Goal: Task Accomplishment & Management: Use online tool/utility

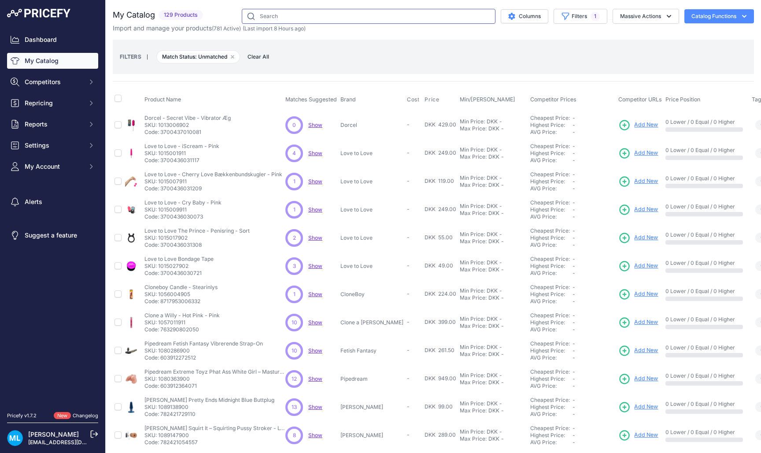
click at [422, 22] on input "text" at bounding box center [369, 16] width 254 height 15
click at [634, 126] on span "Add New" at bounding box center [646, 125] width 24 height 8
click at [634, 125] on span "Add New" at bounding box center [646, 125] width 24 height 8
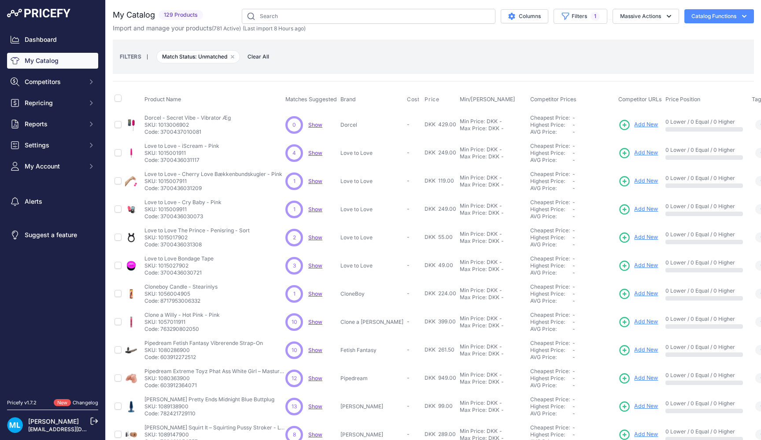
click at [634, 151] on span "Add New" at bounding box center [646, 153] width 24 height 8
click at [634, 182] on span "Add New" at bounding box center [646, 181] width 24 height 8
click at [634, 207] on span "Add New" at bounding box center [646, 209] width 24 height 8
click at [634, 211] on span "Add New" at bounding box center [646, 209] width 24 height 8
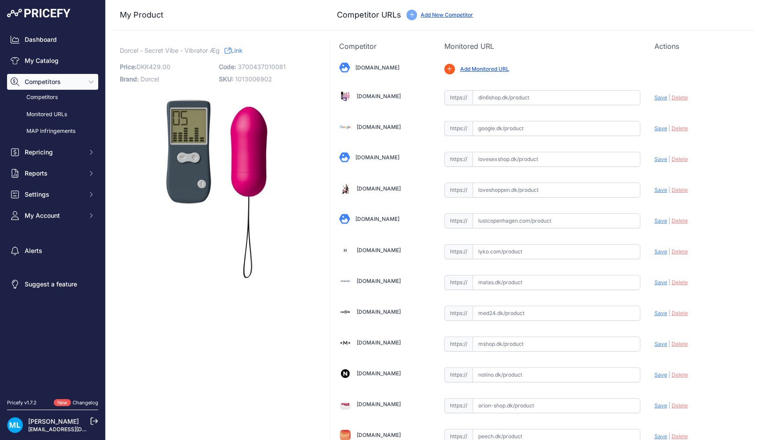
click at [265, 66] on span "3700437010081" at bounding box center [262, 66] width 48 height 7
copy span "3700437010081"
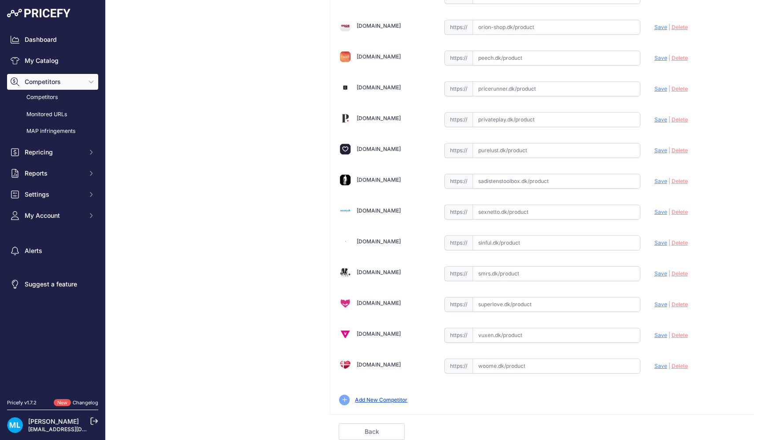
scroll to position [379, 0]
click at [482, 371] on input "text" at bounding box center [557, 366] width 168 height 15
paste input "https://woome.dk/produkt/marc-dorcel-secret-vibe"
type input "https://woome.dk/produkt/marc-dorcel-secret-vibe?prirule_jdsnikfkfjsd=9906"
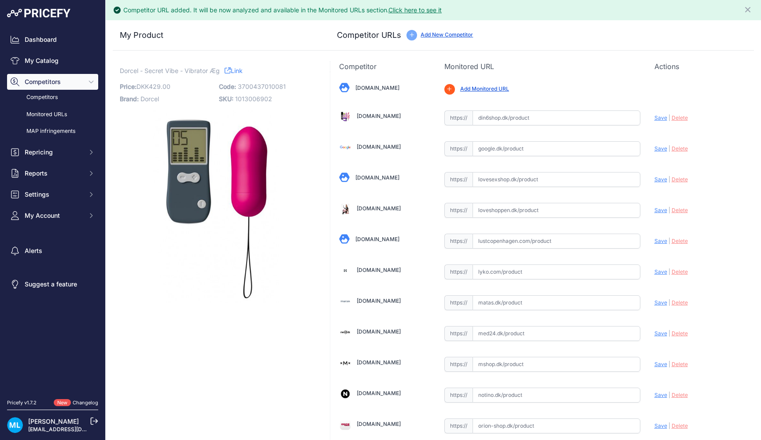
scroll to position [0, 0]
click at [267, 89] on span "3700437010081" at bounding box center [262, 86] width 48 height 7
click at [267, 82] on p "Code: 3700437010081" at bounding box center [266, 87] width 94 height 12
copy span "3700437010081"
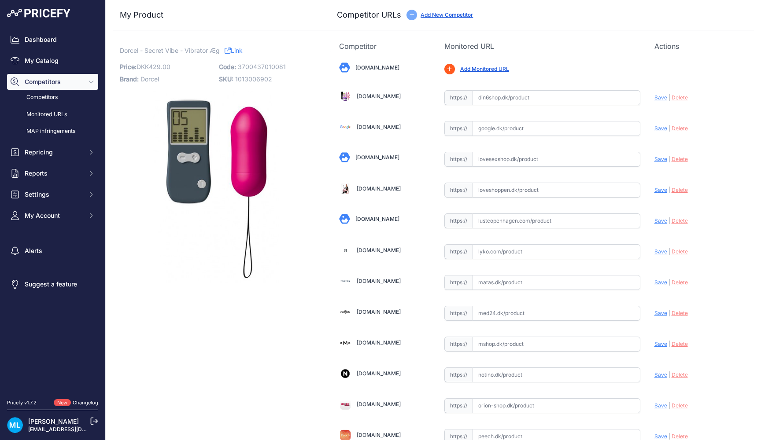
click at [469, 186] on span "https://" at bounding box center [458, 190] width 28 height 15
click at [490, 188] on input "text" at bounding box center [557, 190] width 168 height 15
paste input "https://www.lovesexshop.dk/dorcel-secret-vibe-tradlost-vibroag-pink"
type input "www.lovesexshop.dk/dorcel-secret-vibe-tradlost-vibroag-pink"
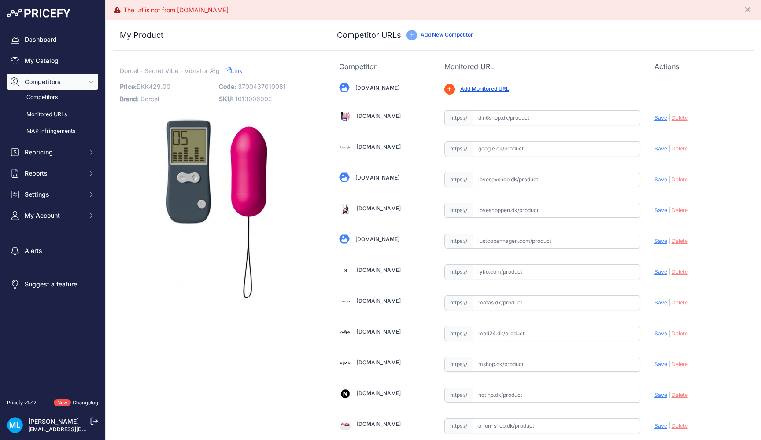
click at [537, 183] on input "text" at bounding box center [557, 179] width 168 height 15
paste input "https://www.lovesexshop.dk/dorcel-secret-vibe-tradlost-vibroag-pink"
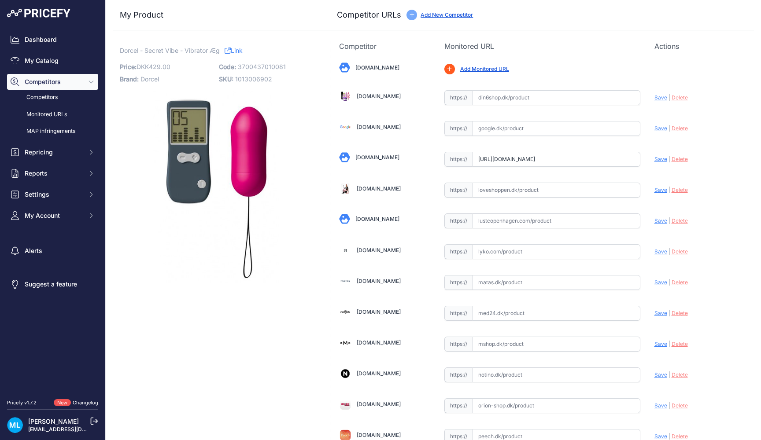
type input "www.lovesexshop.dk/dorcel-secret-vibe-tradlost-vibroag-pink?prirule_jdsnikfkfjs…"
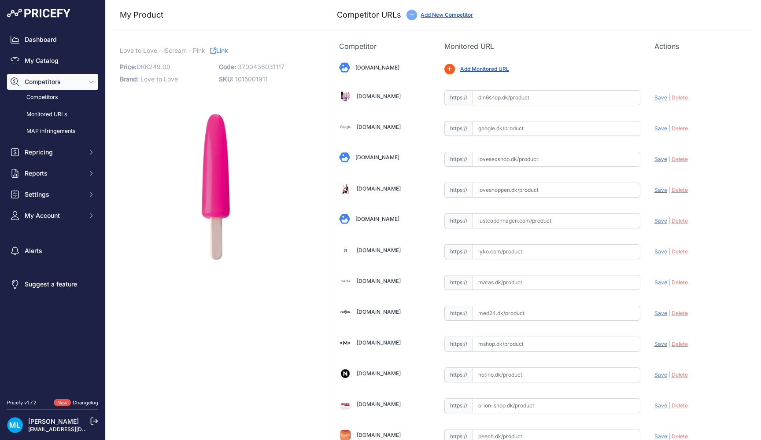
click at [240, 66] on span "3700436031117" at bounding box center [261, 66] width 47 height 7
copy p "3700436031117"
click at [531, 1] on div "My Product Competitor URLs" at bounding box center [433, 15] width 641 height 30
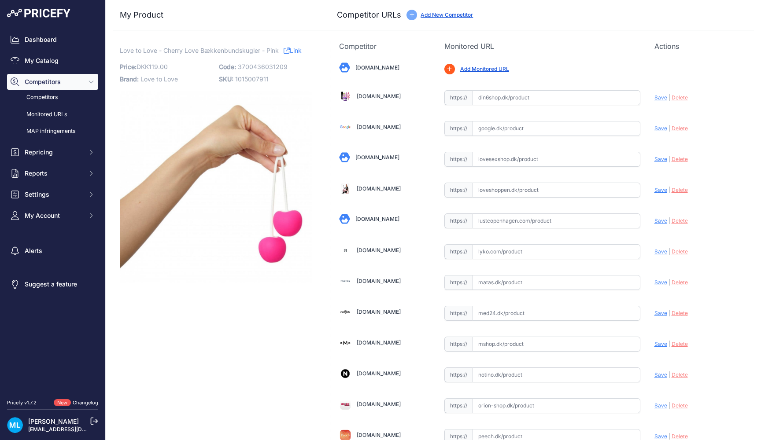
click at [266, 68] on span "3700436031209" at bounding box center [263, 66] width 50 height 7
copy span "3700436031209"
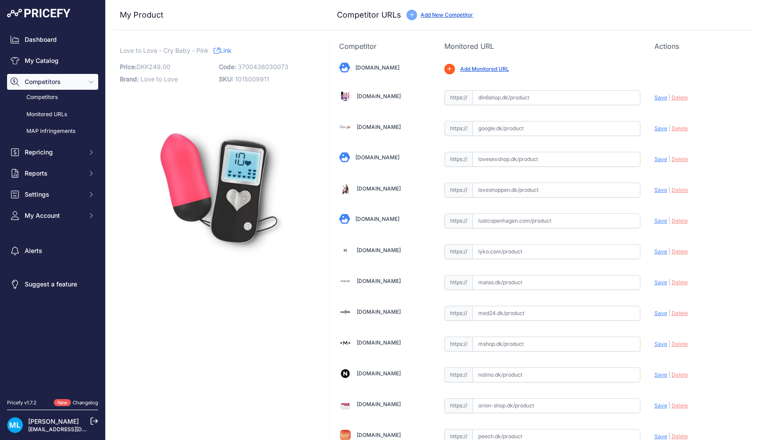
click at [277, 72] on p "Code: 3700436030073" at bounding box center [266, 67] width 94 height 12
click at [277, 64] on span "3700436030073" at bounding box center [263, 66] width 51 height 7
copy span "3700436030073"
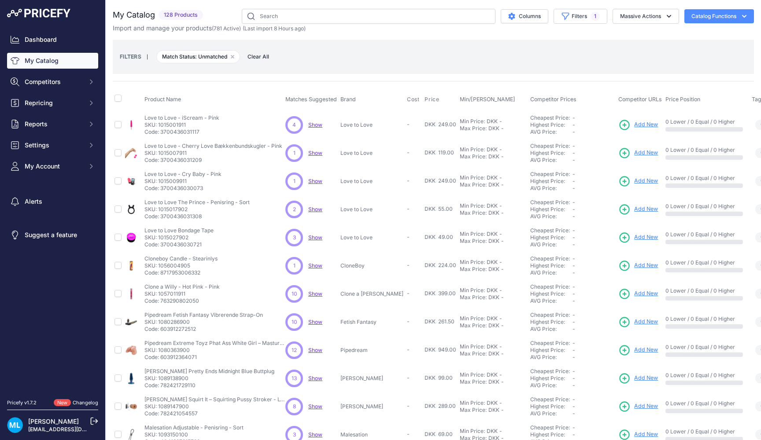
click at [634, 207] on span "Add New" at bounding box center [646, 209] width 24 height 8
click at [634, 236] on span "Add New" at bounding box center [646, 237] width 24 height 8
click at [634, 267] on span "Add New" at bounding box center [646, 266] width 24 height 8
click at [634, 296] on span "Add New" at bounding box center [646, 294] width 24 height 8
click at [634, 320] on span "Add New" at bounding box center [646, 322] width 24 height 8
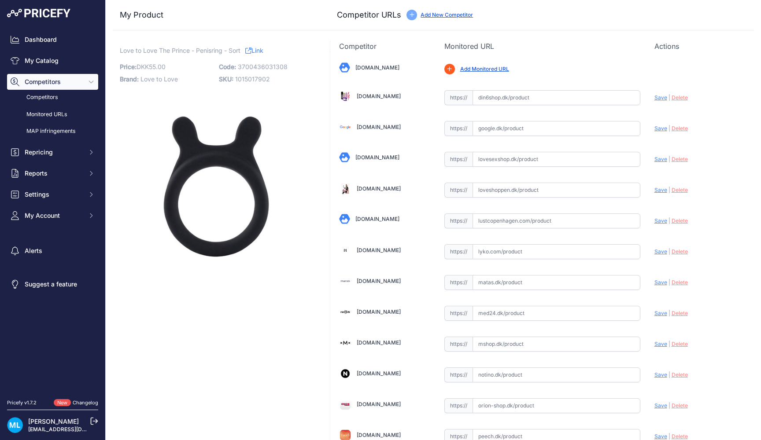
click at [266, 59] on div "Love to Love The Prince - Penisring - Sort Link Price: DKK 55.00 / Cost: DKK - …" at bounding box center [216, 164] width 192 height 237
click at [264, 70] on span "3700436031308" at bounding box center [263, 66] width 50 height 7
copy span "3700436031308"
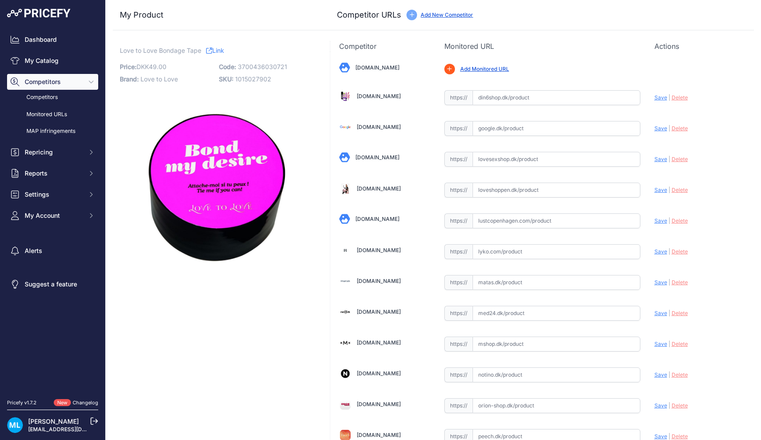
click at [260, 58] on div "Love to Love Bondage Tape Link Price: DKK 49.00 / Cost: DKK - Brand: Love to Lo…" at bounding box center [216, 164] width 192 height 237
click at [270, 63] on span "3700436030721" at bounding box center [262, 66] width 49 height 7
copy span "3700436030721"
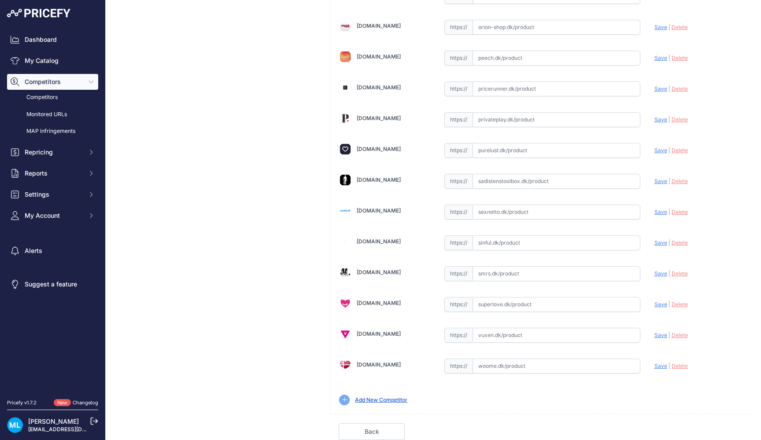
scroll to position [379, 0]
click at [532, 154] on input "text" at bounding box center [557, 150] width 168 height 15
paste input "https://purelust.dk/produkt/love-to-love-bondage-tape/"
type input "purelust.dk/produkt/love-to-love-bondage-tape/?prirule_jdsnikfkfjsd=9906"
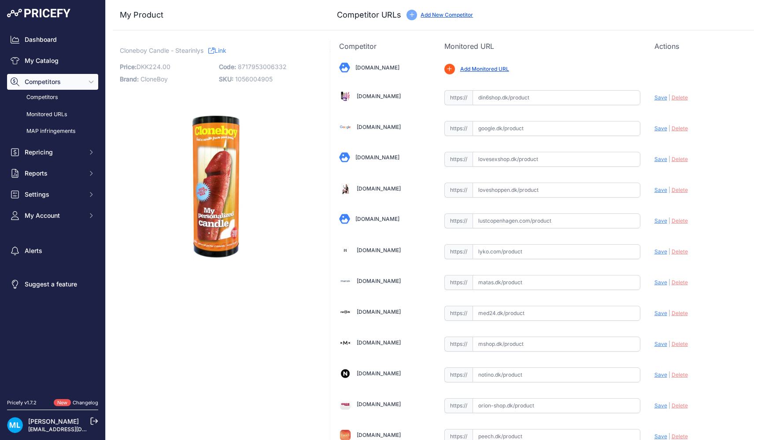
click at [257, 67] on span "8717953006332" at bounding box center [262, 66] width 49 height 7
copy span "8717953006332"
click at [578, 4] on div "My Product Competitor URLs" at bounding box center [433, 15] width 641 height 30
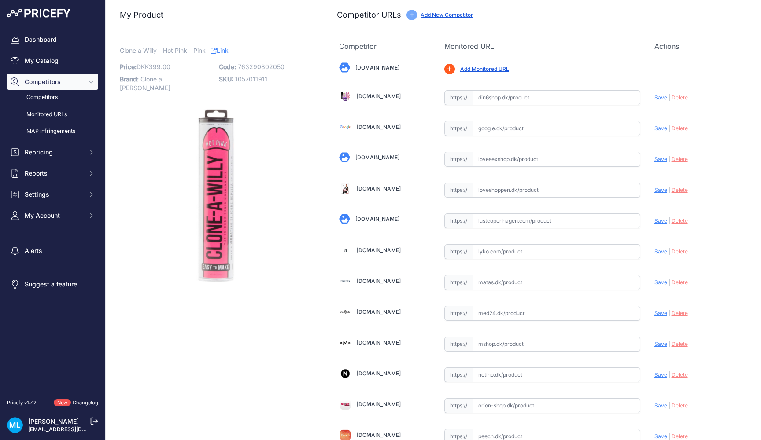
click at [261, 65] on span "763290802050" at bounding box center [261, 66] width 47 height 7
copy span "763290802050"
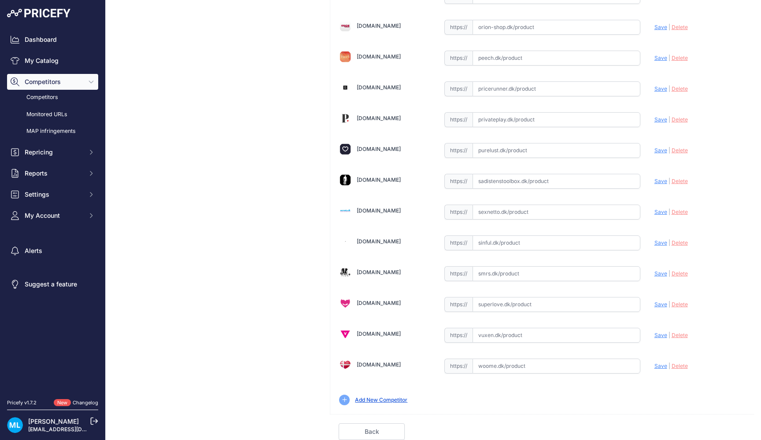
click at [515, 358] on div "https:// Valid" at bounding box center [542, 365] width 196 height 17
click at [515, 363] on input "text" at bounding box center [557, 366] width 168 height 15
paste input "https://woome.dk/produkt/clone-a-willy-kit-hot-pink"
type input "woome.dk/produkt/clone-a-willy-kit-hot-pink?prirule_jdsnikfkfjsd=9906"
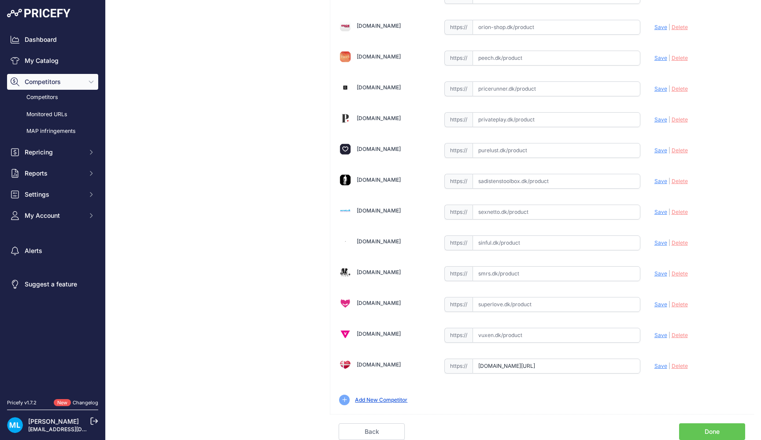
click at [487, 341] on input "text" at bounding box center [557, 335] width 168 height 15
paste input "https://www.vuxen.dk/brands/clone-a-willy/cloneawilly-clone-a-willy-kit--hot-pi…"
type input "https://www.vuxen.dk/brands/clone-a-willy/cloneawilly-clone-a-willy-kit--hot-pi…"
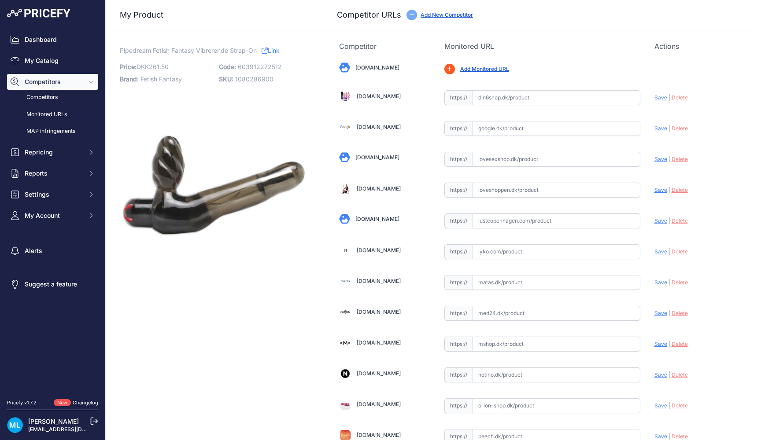
click at [268, 68] on span "603912272512" at bounding box center [260, 66] width 44 height 7
copy span "603912272512"
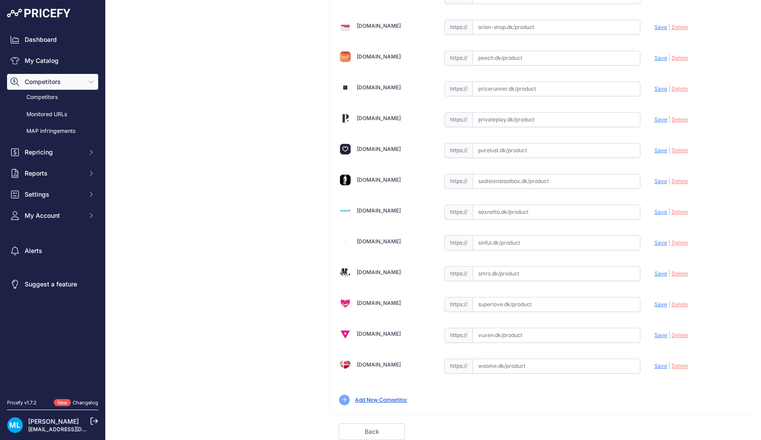
scroll to position [379, 0]
click at [489, 208] on input "text" at bounding box center [557, 212] width 168 height 15
paste input "[URL][DOMAIN_NAME]"
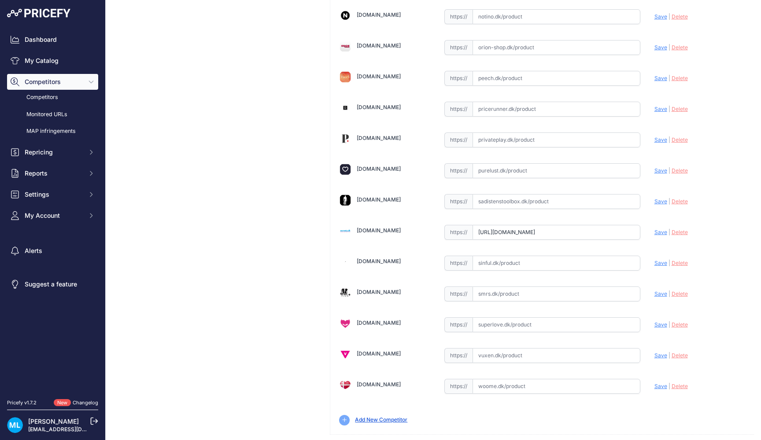
type input "[DOMAIN_NAME][URL]"
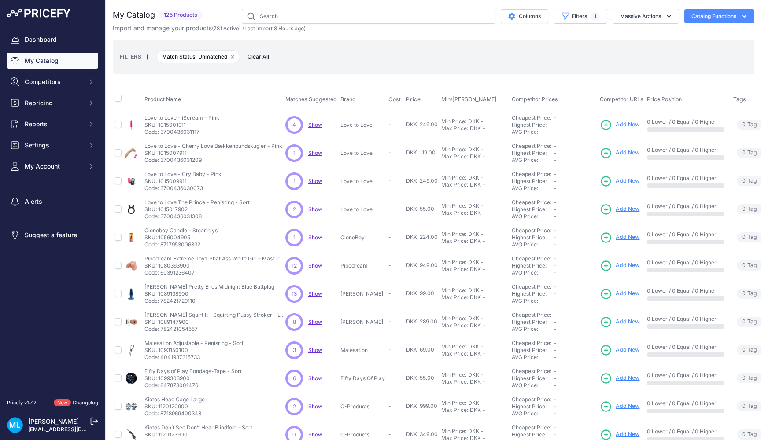
click at [628, 267] on span "Add New" at bounding box center [628, 266] width 24 height 8
click at [626, 289] on link "Add New" at bounding box center [620, 294] width 40 height 12
click at [623, 318] on span "Add New" at bounding box center [628, 322] width 24 height 8
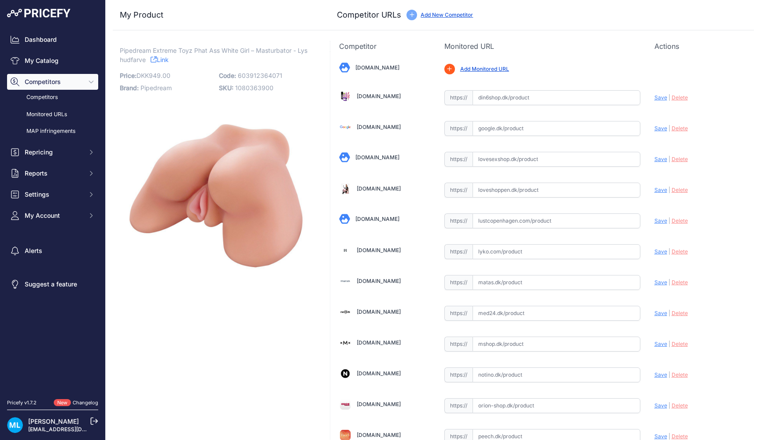
click at [275, 76] on span "603912364071" at bounding box center [260, 75] width 44 height 7
copy span "603912364071"
click at [576, 8] on div "My Product Competitor URLs" at bounding box center [433, 15] width 641 height 30
click at [576, 6] on div "My Product Competitor URLs" at bounding box center [433, 15] width 641 height 30
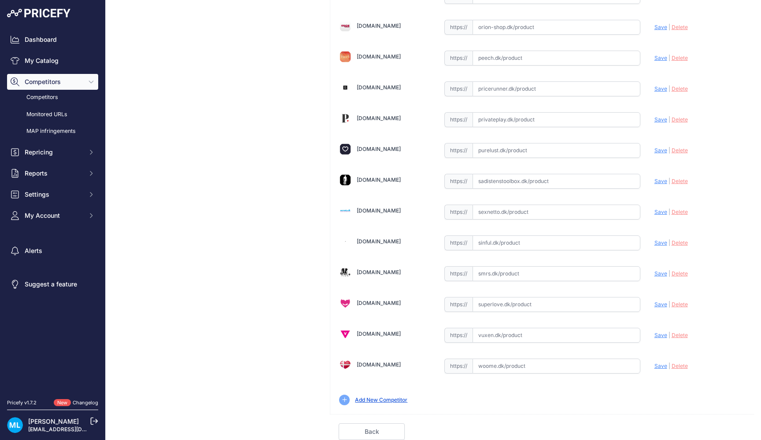
scroll to position [379, 0]
click at [517, 328] on input "text" at bounding box center [557, 335] width 168 height 15
paste input "https://www.vuxen.dk/brands/pipedream/pipedream-phat-ass-white-girl"
type input "www.vuxen.dk/brands/pipedream/pipedream-phat-ass-white-girl?prirule_jdsnikfkfjs…"
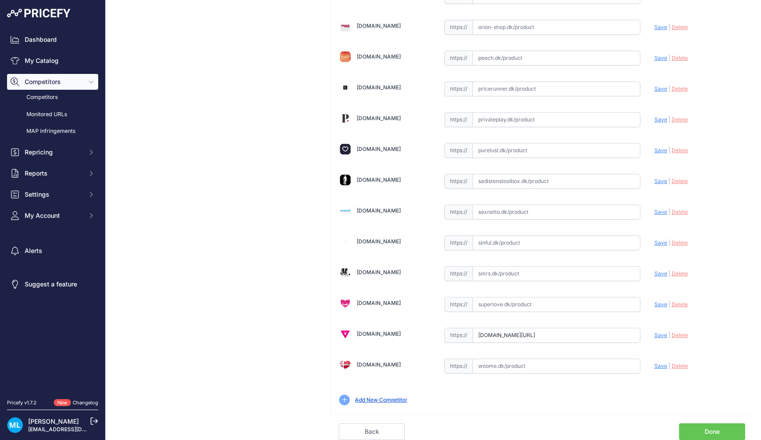
click at [503, 288] on div "Bilkatogo.dk Valid Invalid |" at bounding box center [542, 44] width 424 height 742
click at [503, 298] on input "text" at bounding box center [557, 304] width 168 height 15
paste input "https://superlove.dk/pipedream-extreme-phat-ass-white-girl"
type input "superlove.dk/pipedream-extreme-phat-ass-white-girl?prirule_jdsnikfkfjsd=9906"
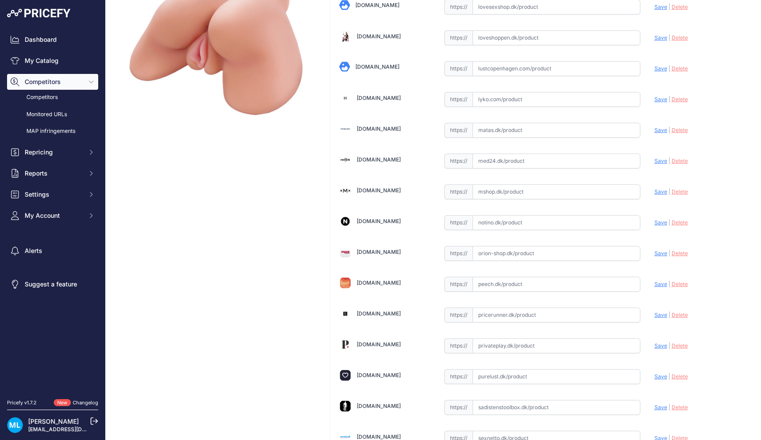
scroll to position [147, 0]
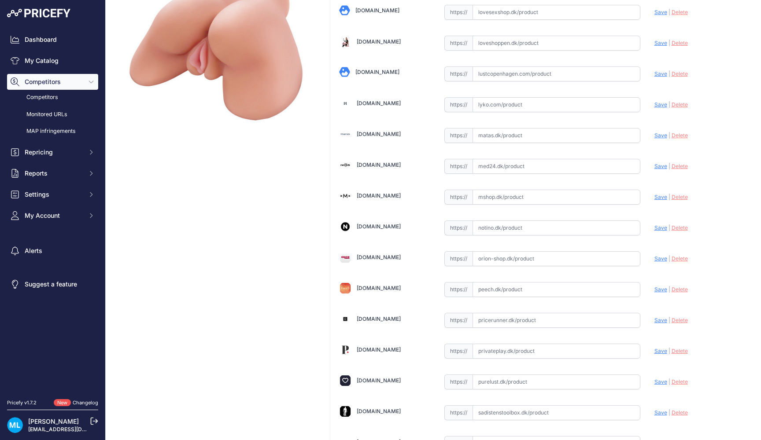
click at [488, 44] on input "text" at bounding box center [557, 43] width 168 height 15
paste input "https://loveshoppen.dk/products/vibrerende-numse-masturbator"
type input "loveshoppen.dk/products/vibrerende-numse-masturbator?prirule_jdsnikfkfjsd=9906"
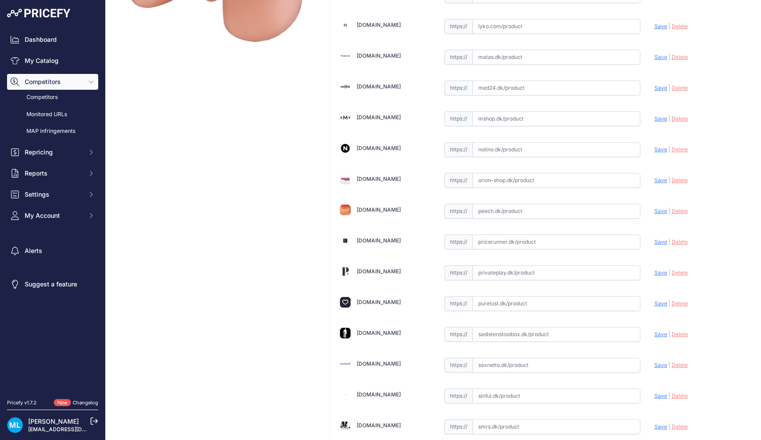
scroll to position [232, 0]
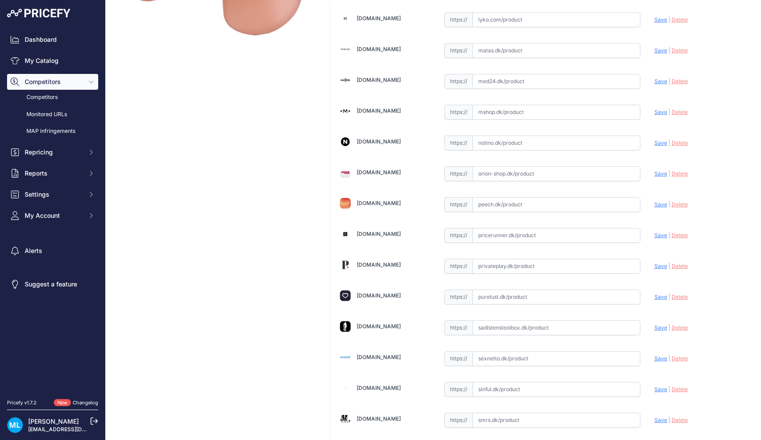
click at [495, 170] on input "text" at bounding box center [557, 173] width 168 height 15
paste input "https://www.orion-shop.dk/produkt/masturbator-vibrating-ass-05428060000"
type input "https://www.orion-shop.dk/produkt/masturbator-vibrating-ass-05428060000?prirule…"
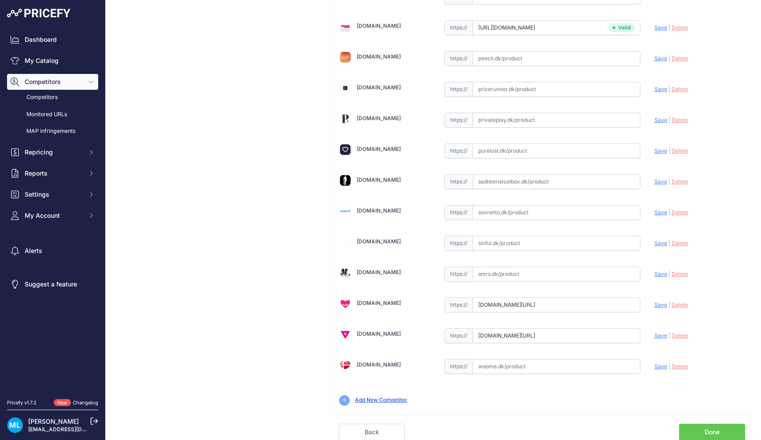
scroll to position [0, 0]
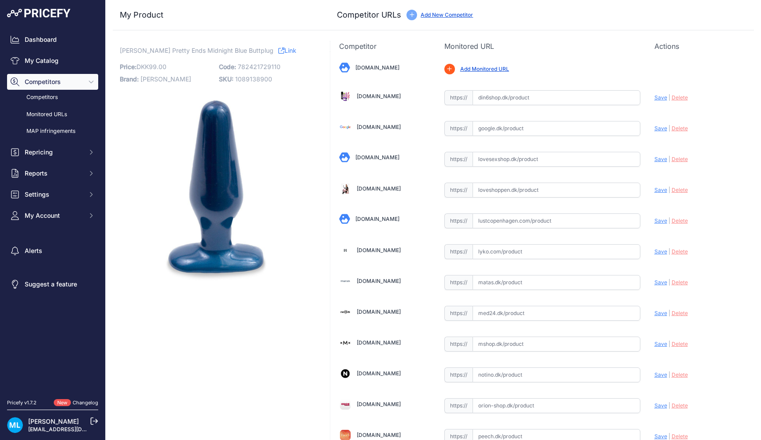
click at [267, 69] on span "782421729110" at bounding box center [259, 66] width 43 height 7
copy span "782421729110"
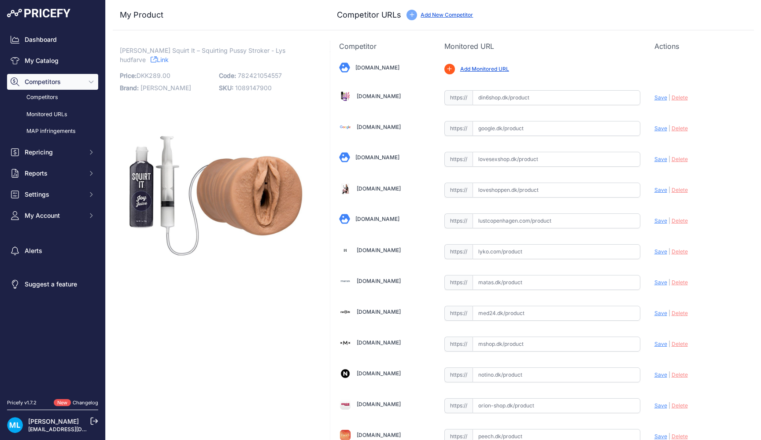
click at [258, 74] on span "782421054557" at bounding box center [260, 75] width 44 height 7
copy span "782421054557"
click at [499, 183] on input "text" at bounding box center [557, 190] width 168 height 15
paste input "https://loveshoppen.dk/products/doc-johnson-squirt-it-squirting-pussy"
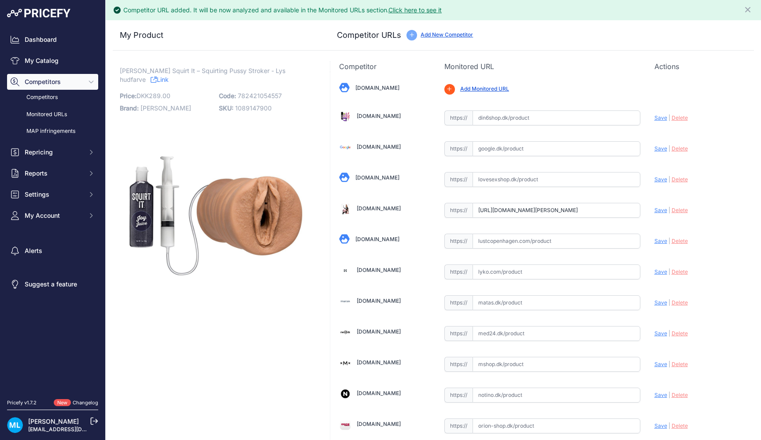
type input "loveshoppen.dk/products/doc-johnson-squirt-it-squirting-pussy?prirule_jdsnikfkf…"
click at [253, 96] on span "782421054557" at bounding box center [260, 95] width 44 height 7
click at [260, 84] on div "Doc Johnson Squirt It – Squirting Pussy Stroker - Lys hudfarve Link Price: DKK …" at bounding box center [216, 190] width 192 height 246
click at [260, 91] on p "Code: 782421054557" at bounding box center [266, 96] width 94 height 12
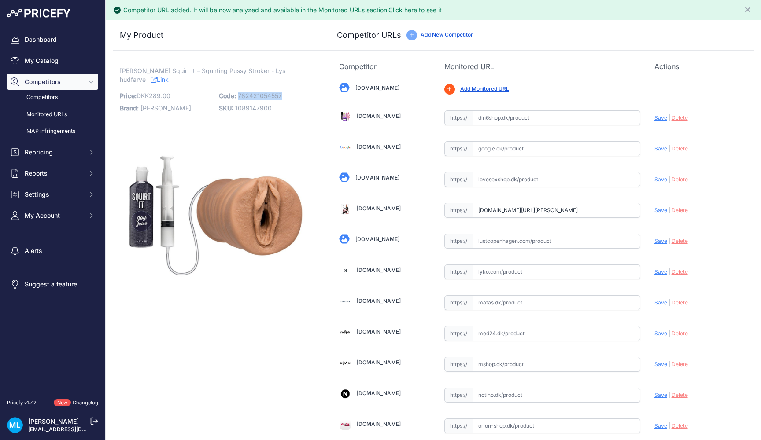
click at [260, 91] on p "Code: 782421054557" at bounding box center [266, 96] width 94 height 12
copy span "782421054557"
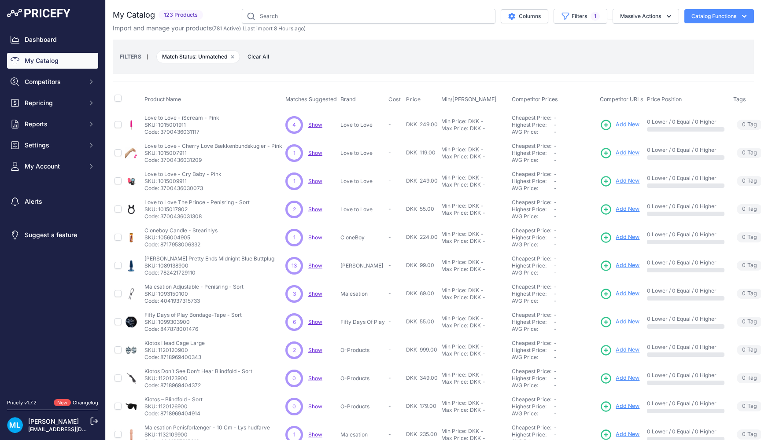
click at [625, 294] on span "Add New" at bounding box center [628, 294] width 24 height 8
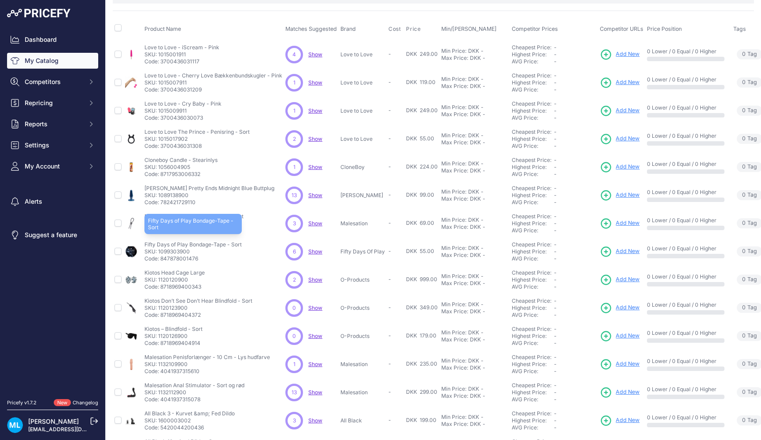
scroll to position [85, 0]
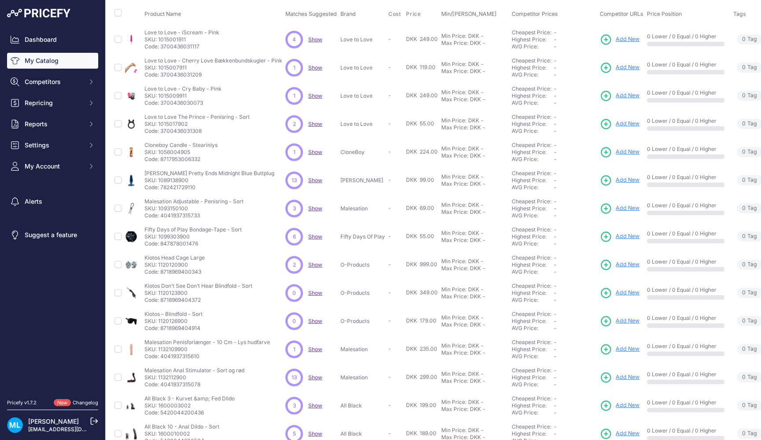
click at [619, 235] on span "Add New" at bounding box center [628, 237] width 24 height 8
click at [626, 260] on link "Add New" at bounding box center [620, 265] width 40 height 12
click at [623, 287] on link "Add New" at bounding box center [620, 293] width 40 height 12
click at [627, 323] on span "Add New" at bounding box center [628, 321] width 24 height 8
click at [625, 348] on span "Add New" at bounding box center [628, 349] width 24 height 8
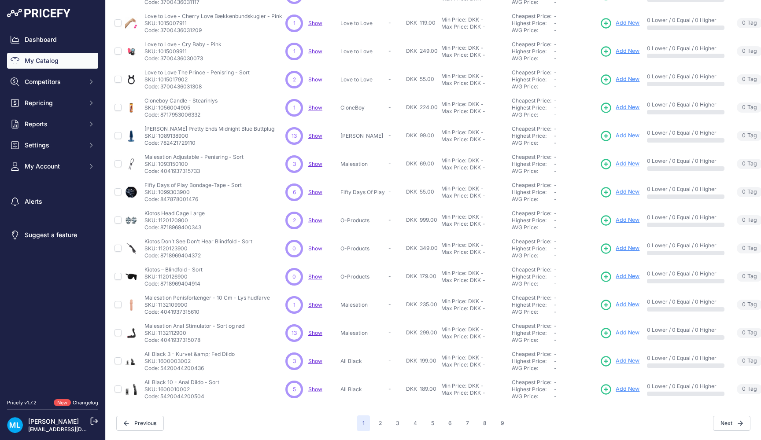
scroll to position [129, 0]
click at [627, 332] on span "Add New" at bounding box center [628, 333] width 24 height 8
click at [633, 360] on span "Add New" at bounding box center [628, 362] width 24 height 8
click at [260, 279] on div "Kiotos – Blindfold - Sort Kiotos – Blindfold - Sort SKU: 1120126900 Code: 87189…" at bounding box center [212, 277] width 137 height 21
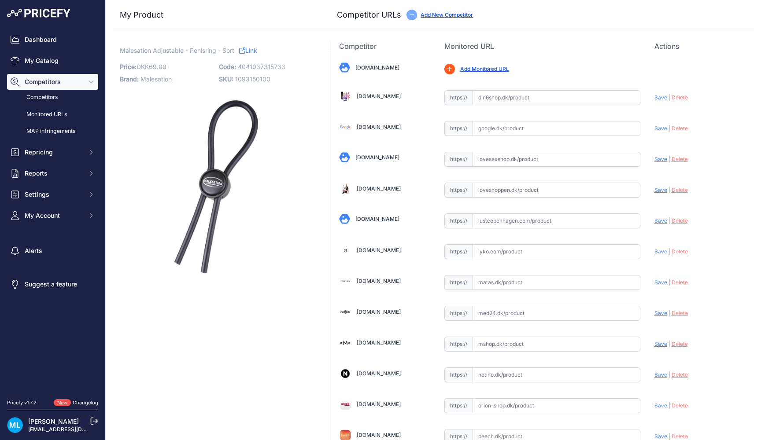
click at [238, 68] on p "Code: 4041937315733" at bounding box center [266, 67] width 94 height 12
copy p "4041937315733"
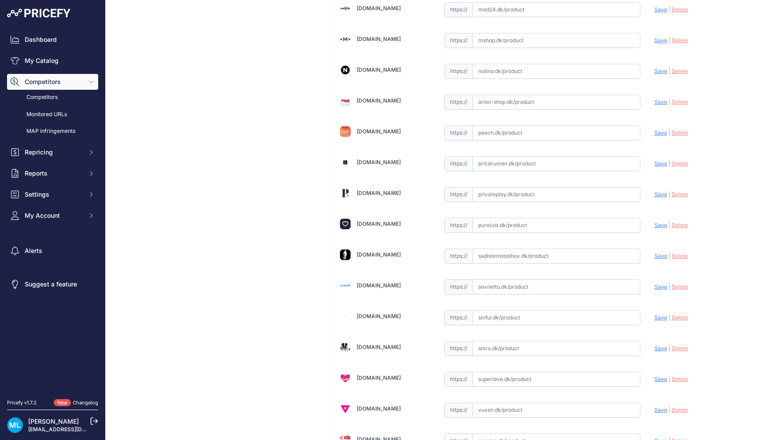
scroll to position [307, 0]
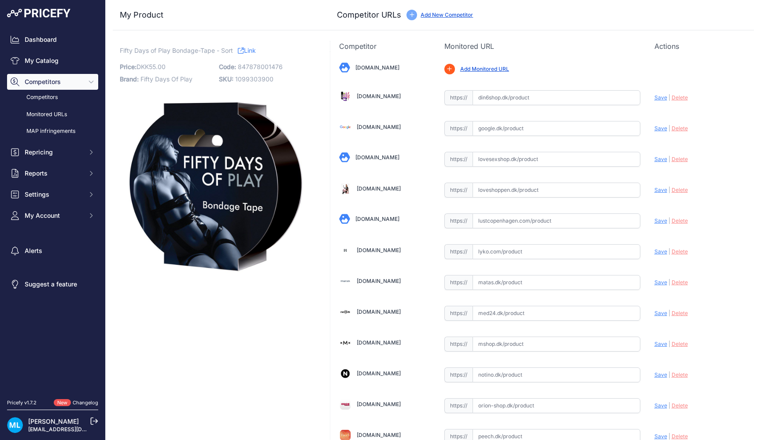
click at [251, 61] on p "Code: 847878001476" at bounding box center [266, 67] width 94 height 12
click at [258, 70] on p "Code: 847878001476" at bounding box center [266, 67] width 94 height 12
copy div "Code: 847878001476"
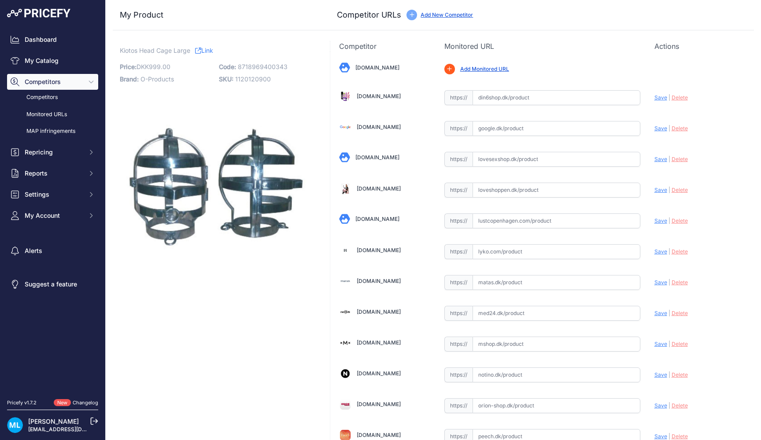
click at [269, 70] on p "Code: 8718969400343" at bounding box center [266, 67] width 94 height 12
click at [269, 64] on span "8718969400343" at bounding box center [263, 66] width 50 height 7
copy span "8718969400343"
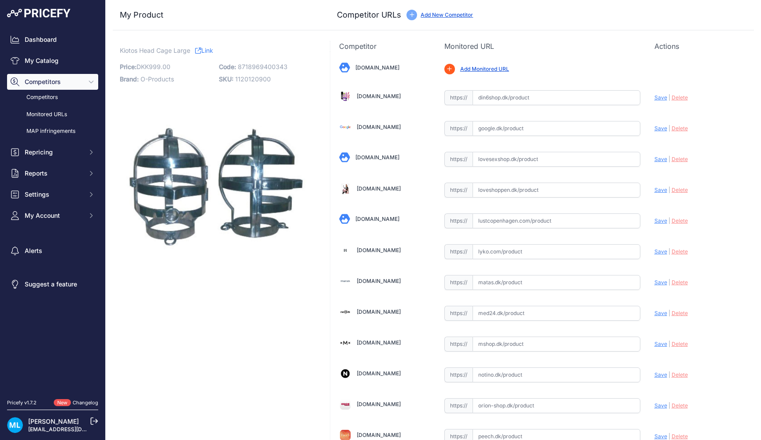
click at [562, 2] on div "My Product Competitor URLs" at bounding box center [433, 15] width 641 height 30
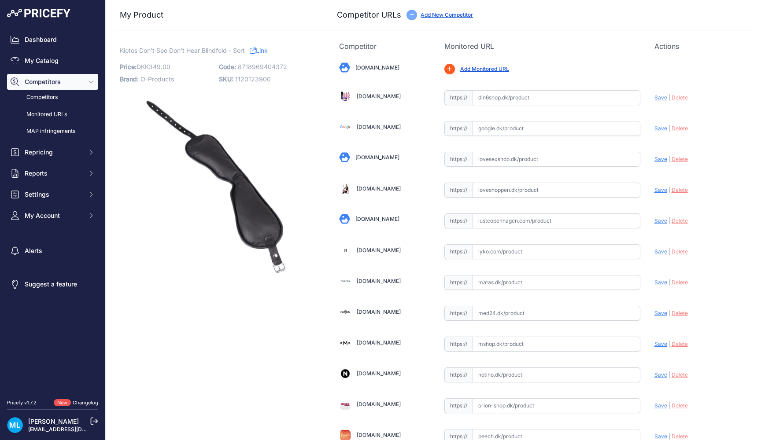
click at [268, 67] on span "8718969404372" at bounding box center [262, 66] width 49 height 7
copy span "8718969404372"
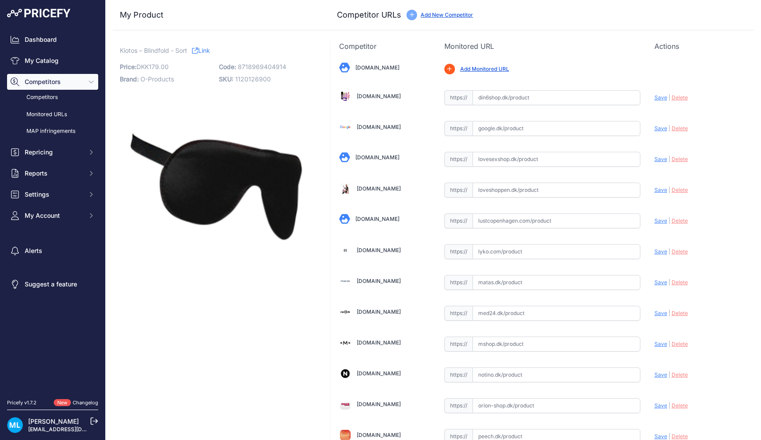
click at [250, 71] on p "Code: 8718969404914" at bounding box center [266, 67] width 94 height 12
click at [250, 70] on p "Code: 8718969404914" at bounding box center [266, 67] width 94 height 12
click at [250, 68] on span "8718969404914" at bounding box center [262, 66] width 48 height 7
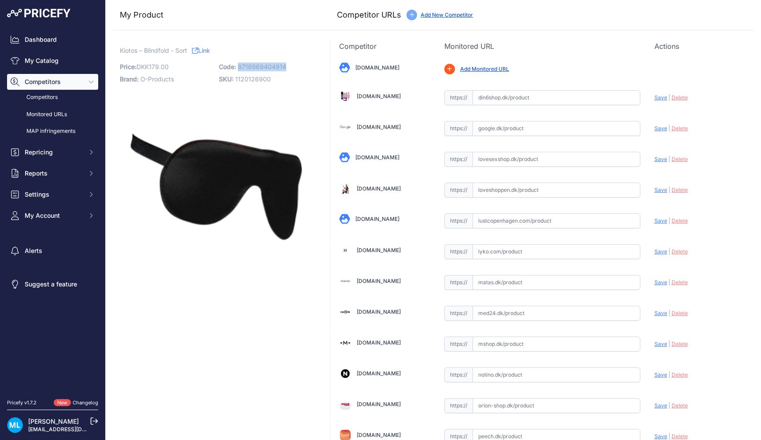
copy span "8718969404914"
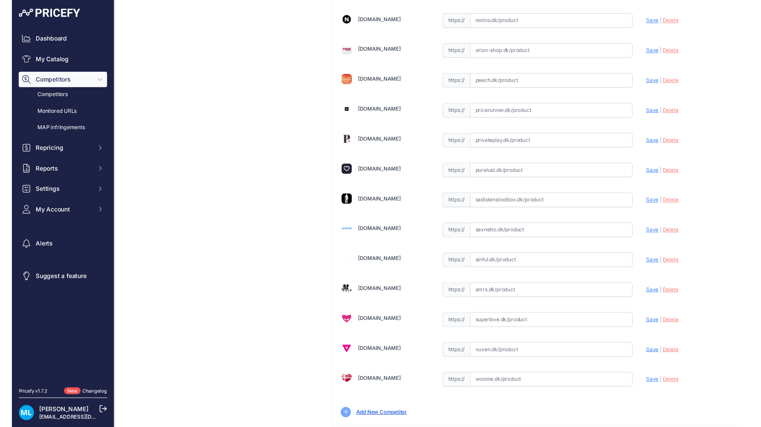
scroll to position [340, 0]
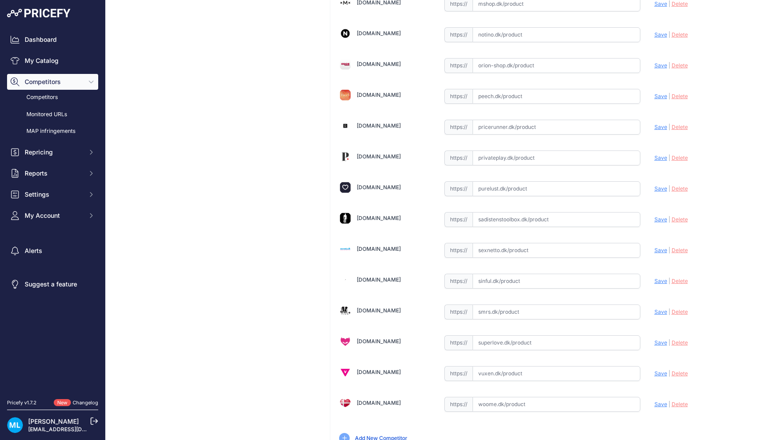
click at [499, 188] on input "text" at bounding box center [557, 188] width 168 height 15
paste input "[URL][DOMAIN_NAME]"
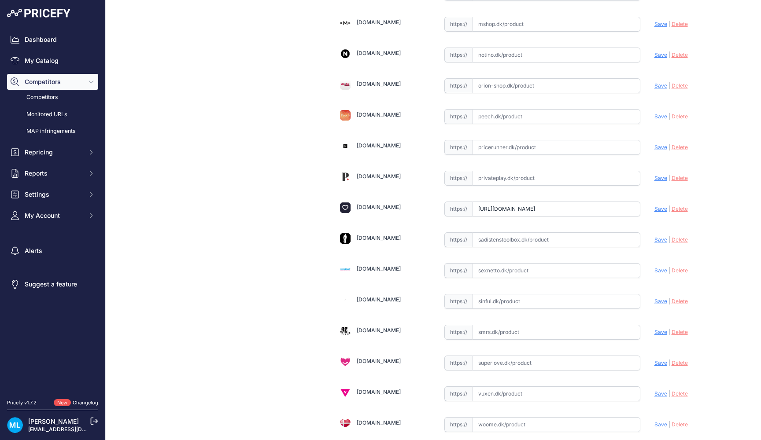
type input "[DOMAIN_NAME][URL]"
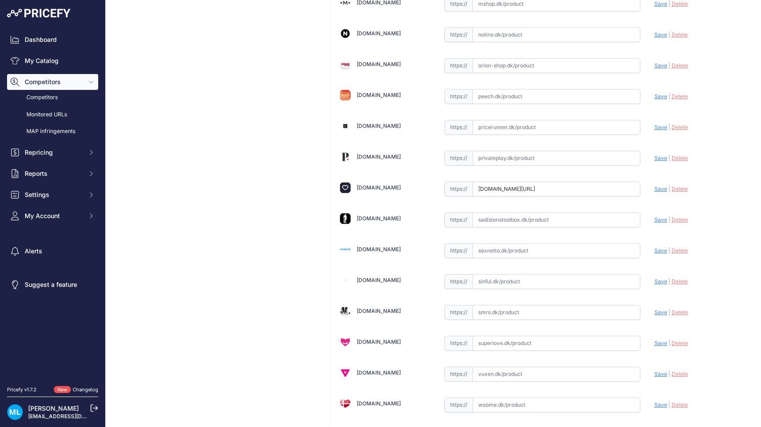
scroll to position [0, 0]
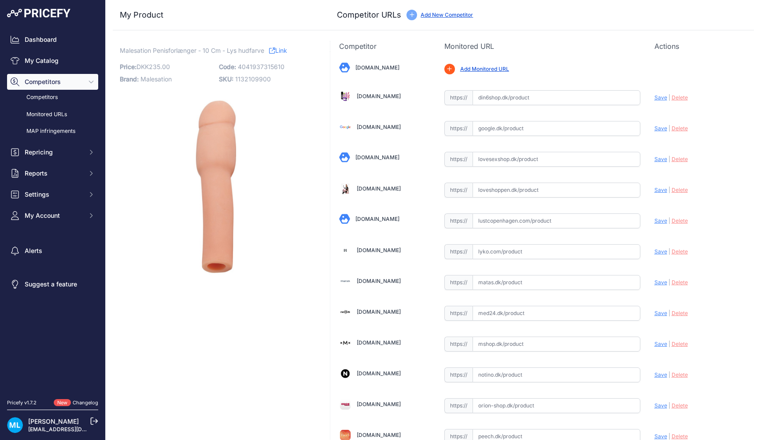
click at [268, 66] on span "4041937315610" at bounding box center [261, 66] width 47 height 7
copy span "4041937315610"
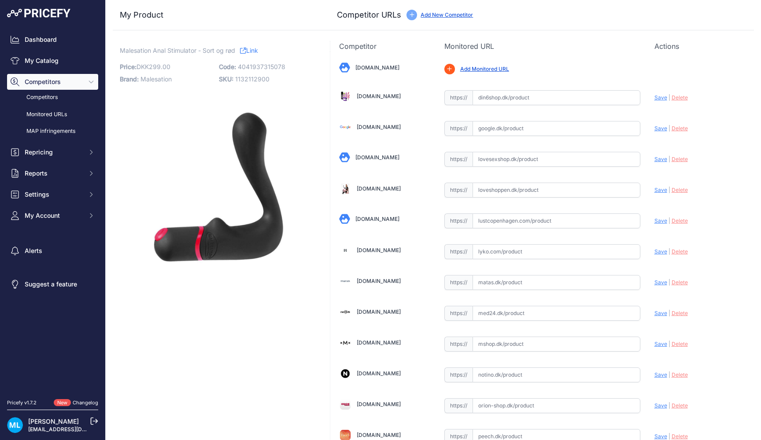
click at [261, 63] on span "4041937315078" at bounding box center [262, 66] width 48 height 7
click at [261, 68] on span "4041937315078" at bounding box center [262, 66] width 48 height 7
copy span "4041937315078"
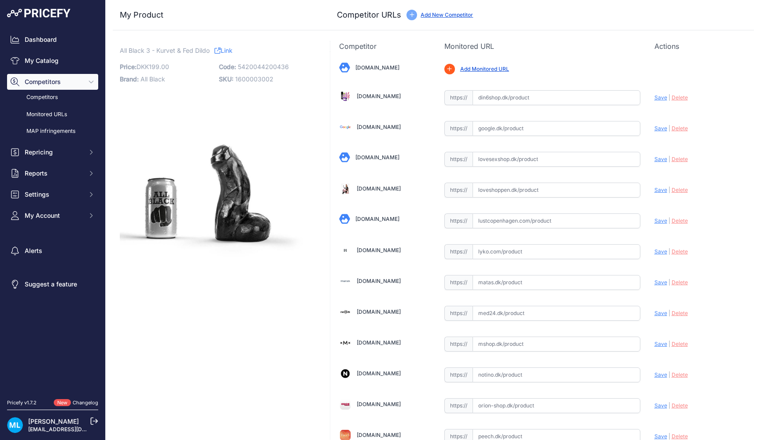
click at [245, 64] on span "5420044200436" at bounding box center [263, 66] width 51 height 7
copy span "5420044200436"
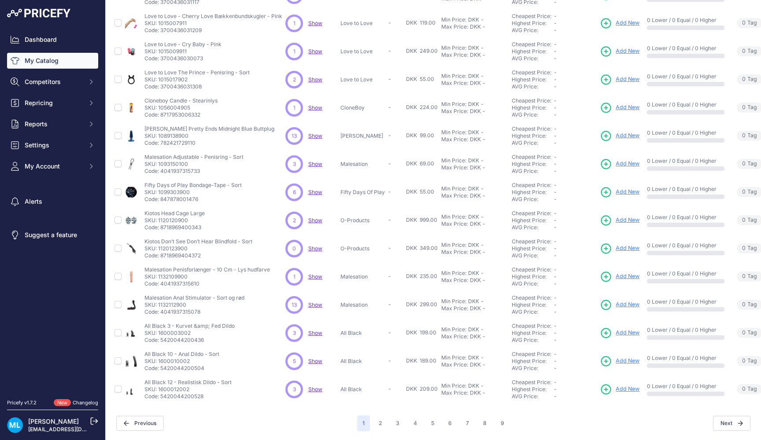
scroll to position [129, 0]
click at [614, 362] on link "Add New" at bounding box center [620, 362] width 40 height 12
click at [623, 386] on span "Add New" at bounding box center [628, 390] width 24 height 8
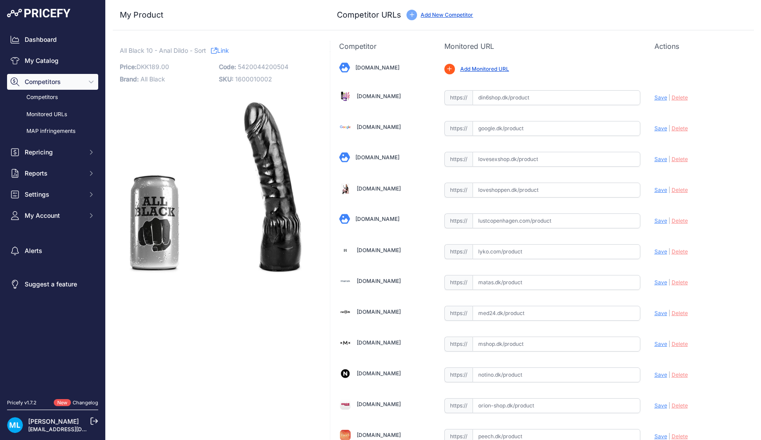
click at [251, 64] on span "5420044200504" at bounding box center [263, 66] width 51 height 7
copy span "5420044200504"
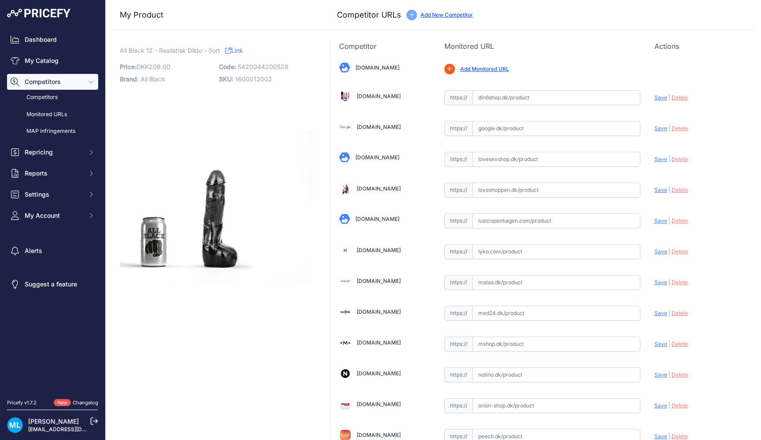
click at [268, 69] on span "5420044200528" at bounding box center [263, 66] width 51 height 7
copy span "5420044200528"
click at [534, 2] on div "My Product Competitor URLs" at bounding box center [433, 15] width 641 height 30
click at [534, 1] on div "My Product Competitor URLs" at bounding box center [433, 15] width 641 height 30
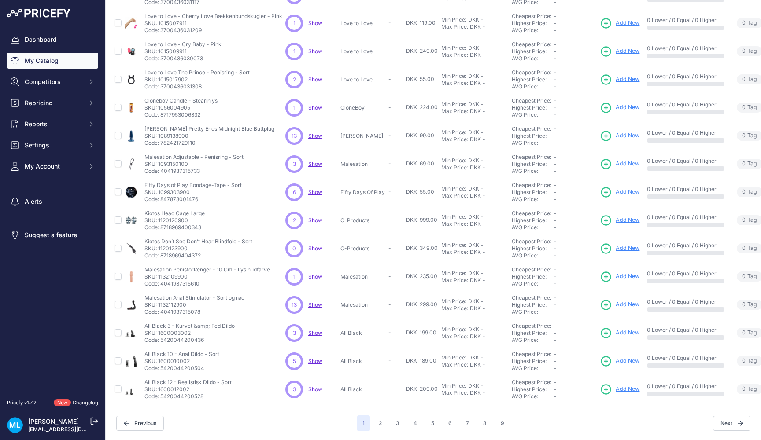
scroll to position [129, 0]
click at [376, 428] on button "2" at bounding box center [380, 424] width 14 height 16
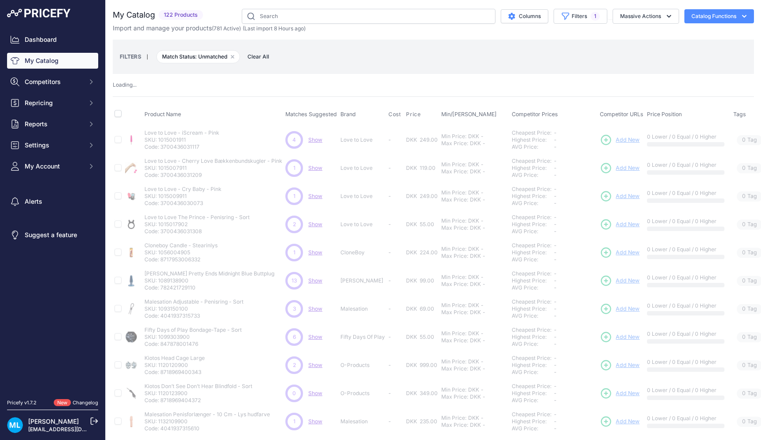
scroll to position [0, 0]
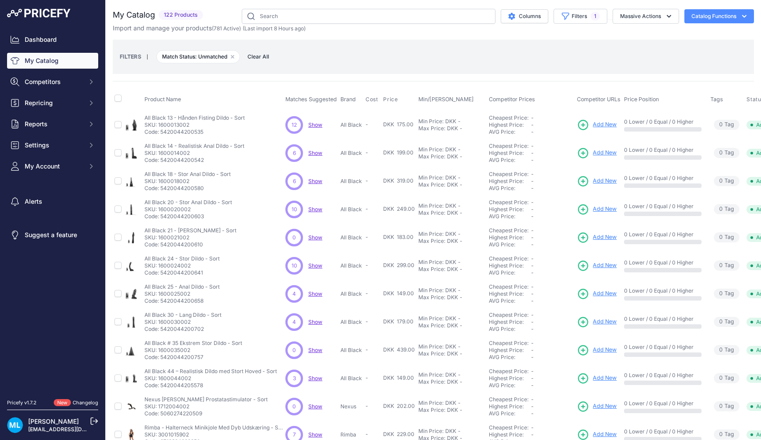
click at [604, 120] on link "Add New" at bounding box center [597, 125] width 40 height 12
click at [603, 151] on span "Add New" at bounding box center [605, 153] width 24 height 8
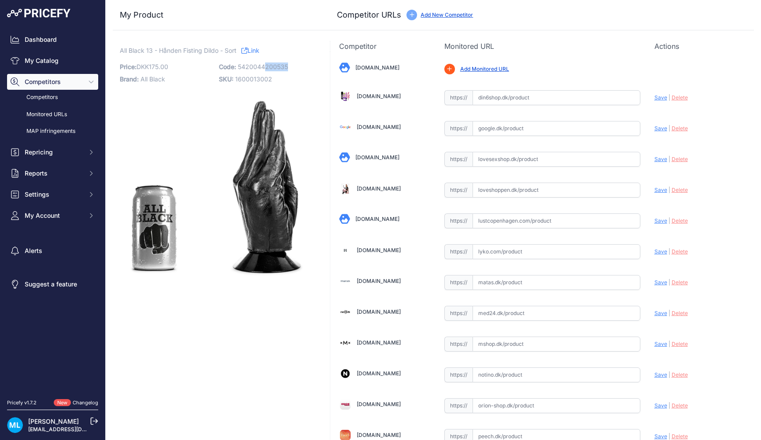
click at [267, 70] on p "Code: 5420044200535" at bounding box center [266, 67] width 94 height 12
click at [261, 65] on span "5420044200535" at bounding box center [263, 66] width 50 height 7
copy span "5420044200535"
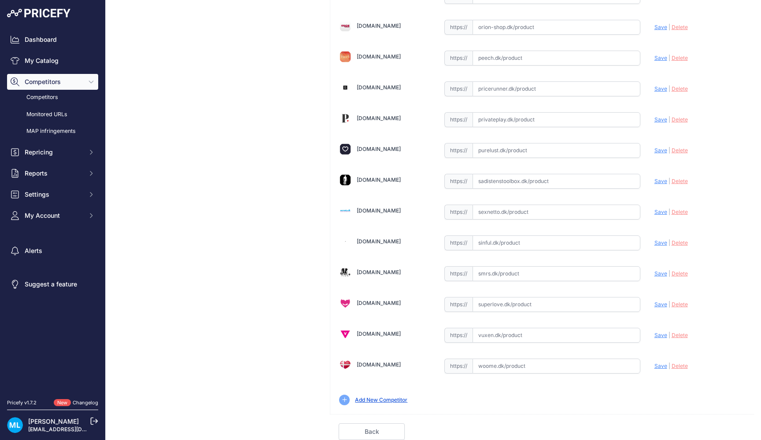
scroll to position [379, 0]
click at [506, 303] on input "text" at bounding box center [557, 304] width 168 height 15
paste input "[URL][DOMAIN_NAME]"
type input "[DOMAIN_NAME][URL]"
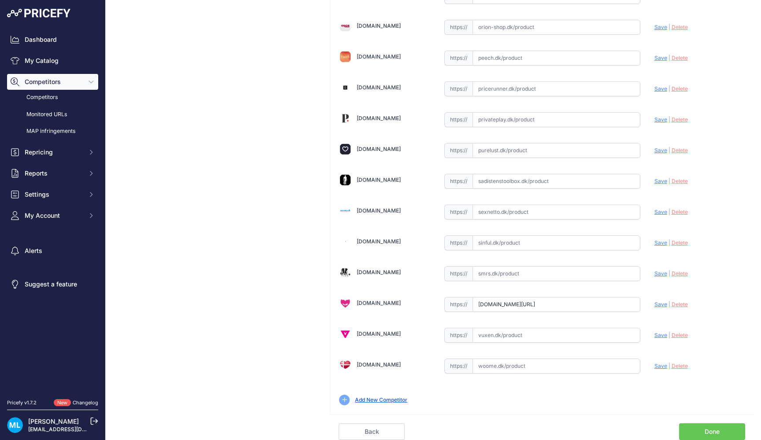
click at [486, 367] on input "text" at bounding box center [557, 366] width 168 height 15
paste input "[URL][DOMAIN_NAME]"
type input "[URL][DOMAIN_NAME]"
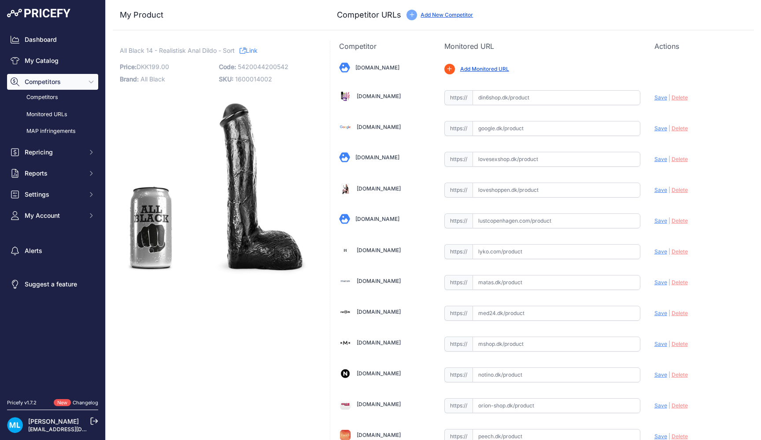
click at [252, 65] on span "5420044200542" at bounding box center [263, 66] width 51 height 7
copy span "5420044200542"
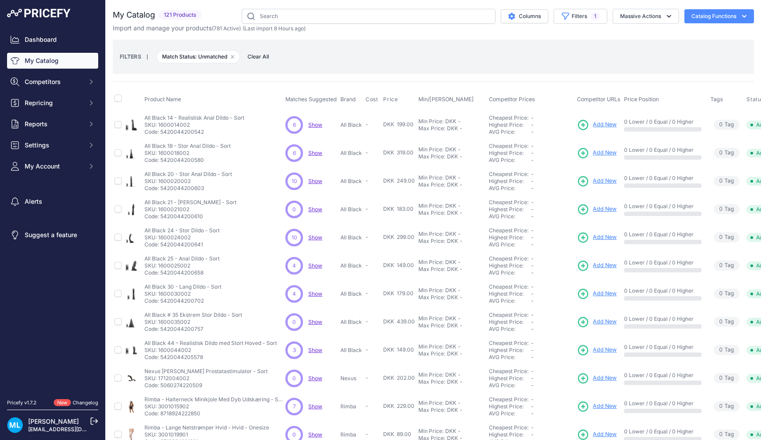
click at [606, 154] on span "Add New" at bounding box center [605, 153] width 24 height 8
click at [608, 179] on span "Add New" at bounding box center [605, 181] width 24 height 8
click at [605, 210] on span "Add New" at bounding box center [605, 209] width 24 height 8
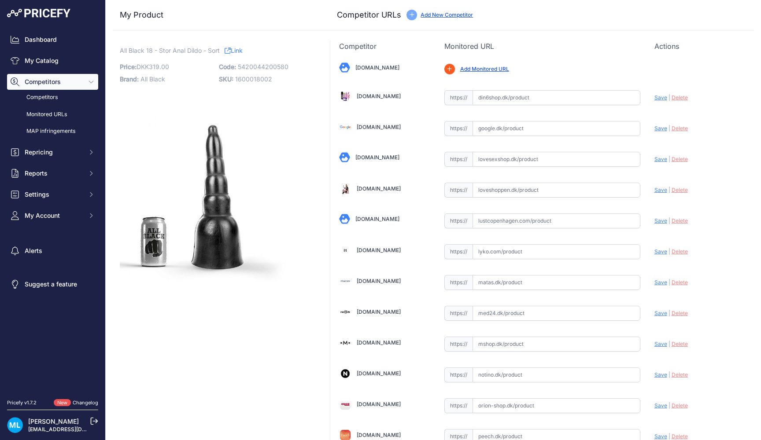
click at [266, 68] on span "5420044200580" at bounding box center [263, 66] width 51 height 7
copy span "5420044200580"
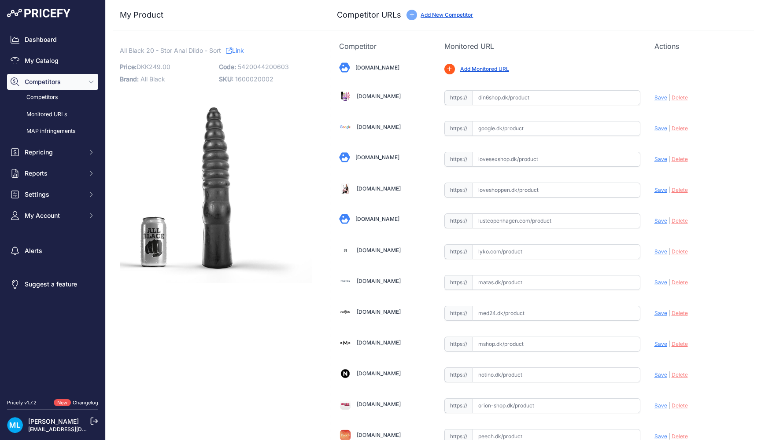
click at [260, 60] on div "All Black 20 - Stor Anal Dildo - Sort Link Price: DKK 249.00 / Cost: DKK - Bran…" at bounding box center [216, 164] width 192 height 237
click at [261, 69] on span "5420044200603" at bounding box center [263, 66] width 51 height 7
copy span "5420044200603"
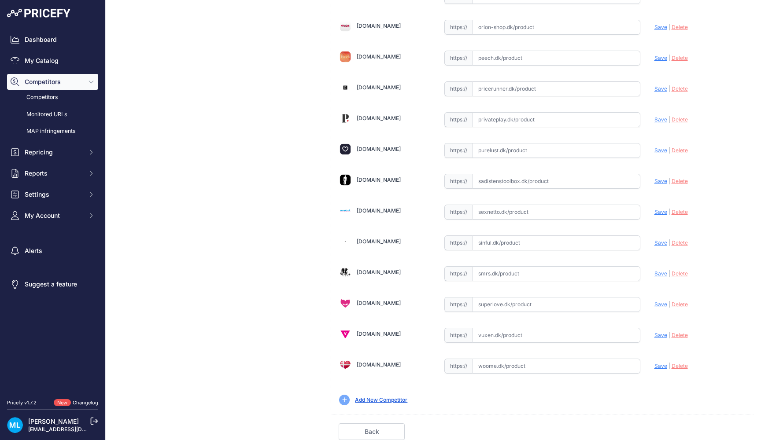
click at [509, 370] on input "text" at bounding box center [557, 366] width 168 height 15
paste input "https://woome.dk/produkt/all-black-rainer-anal-dildo-33cm"
type input "woome.dk/produkt/all-black-rainer-anal-dildo-33cm?prirule_jdsnikfkfjsd=9906"
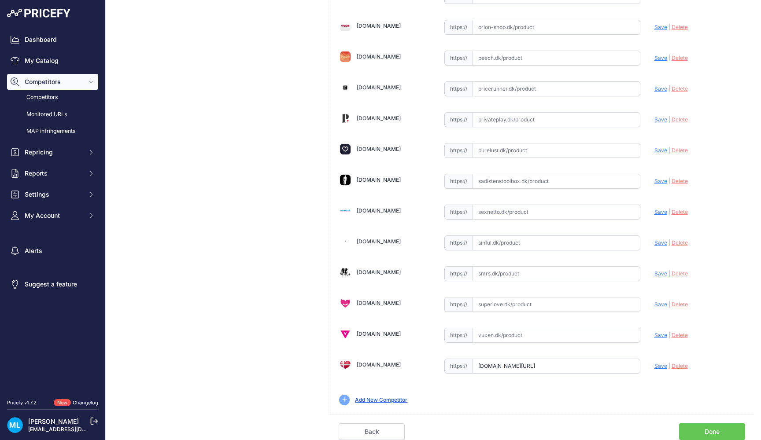
click at [506, 305] on input "text" at bounding box center [557, 304] width 168 height 15
paste input "https://superlove.dk/all-black-ab20-dildo-34cm"
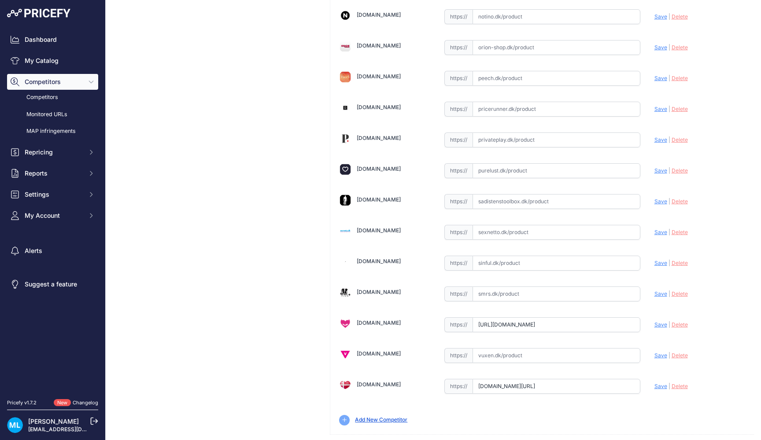
type input "superlove.dk/all-black-ab20-dildo-34cm?prirule_jdsnikfkfjsd=9906"
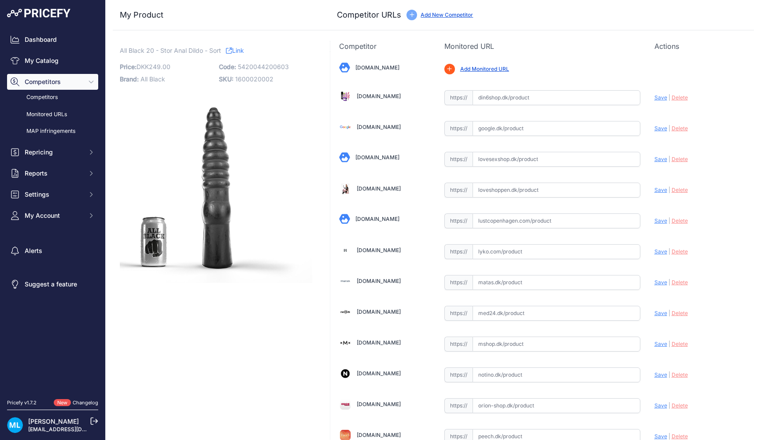
click at [267, 70] on span "5420044200603" at bounding box center [263, 66] width 51 height 7
copy span "5420044200603"
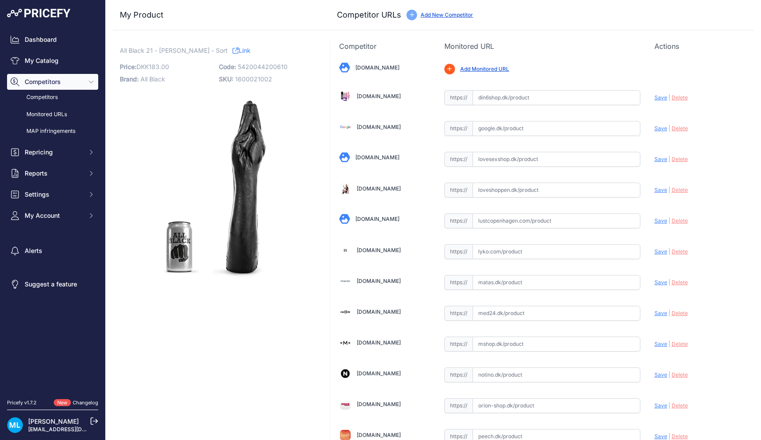
click at [277, 69] on span "5420044200610" at bounding box center [263, 66] width 50 height 7
copy span "5420044200610"
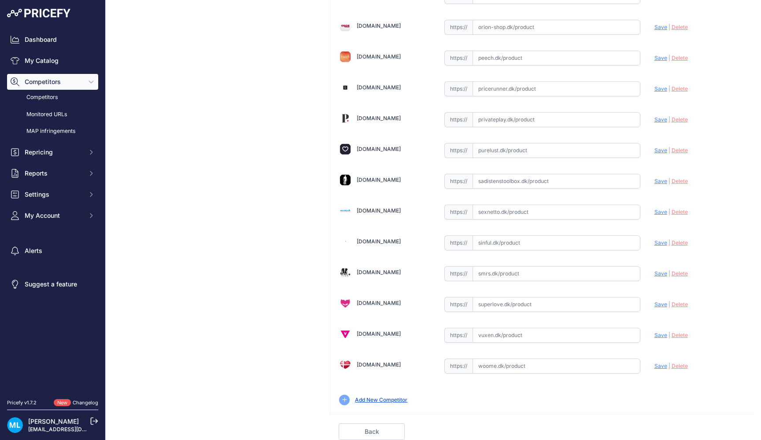
click at [503, 300] on input "text" at bounding box center [557, 304] width 168 height 15
paste input "https://superlove.dk/x-man-all-black-ab21-hand-with-arm-fistingova-hand-37cm"
type input "superlove.dk/x-man-all-black-ab21-hand-with-arm-fistingova-hand-37cm?prirule_jd…"
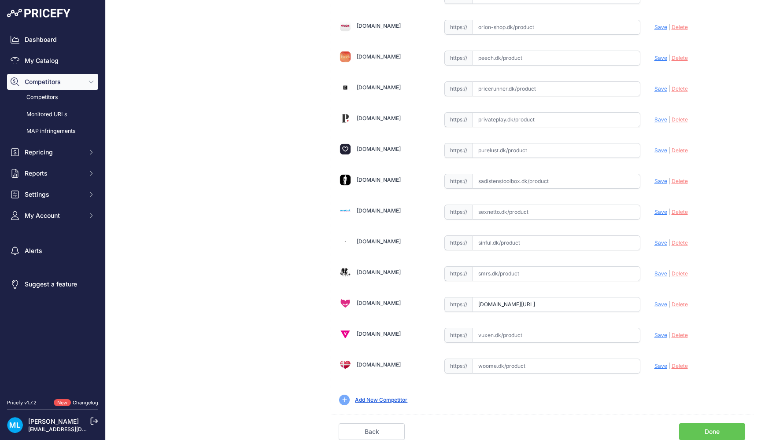
click at [515, 373] on input "text" at bounding box center [557, 366] width 168 height 15
paste input "https://woome.dk/produkt/all-black-hand-arm-39-cm"
type input "https://woome.dk/produkt/all-black-hand-arm-39-cm?prirule_jdsnikfkfjsd=9906"
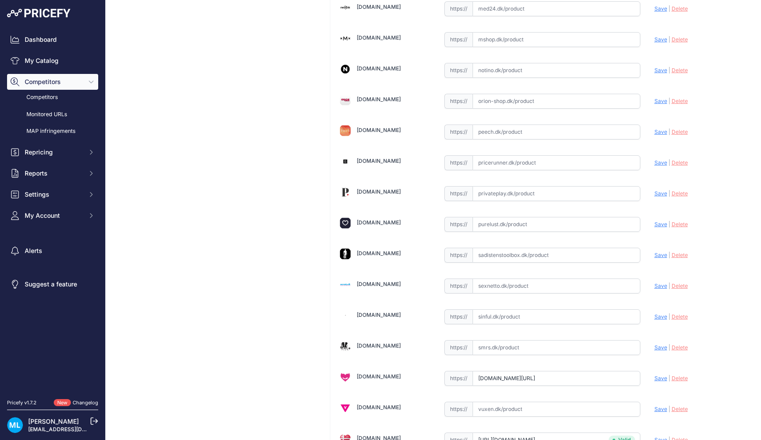
scroll to position [311, 0]
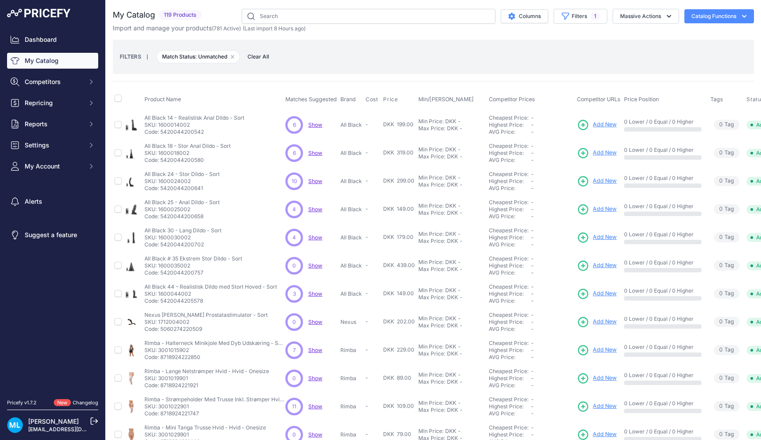
click at [599, 207] on span "Add New" at bounding box center [605, 209] width 24 height 8
click at [594, 236] on span "Add New" at bounding box center [605, 237] width 24 height 8
click at [601, 266] on span "Add New" at bounding box center [605, 266] width 24 height 8
click at [602, 289] on link "Add New" at bounding box center [597, 294] width 40 height 12
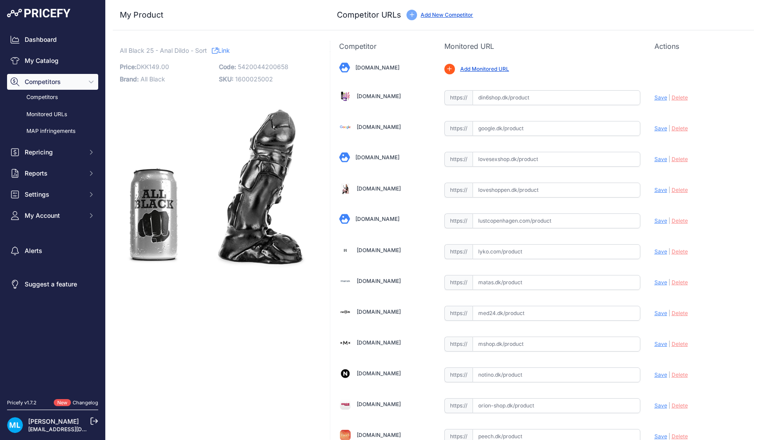
click at [248, 63] on span "5420044200658" at bounding box center [263, 66] width 51 height 7
copy span "5420044200658"
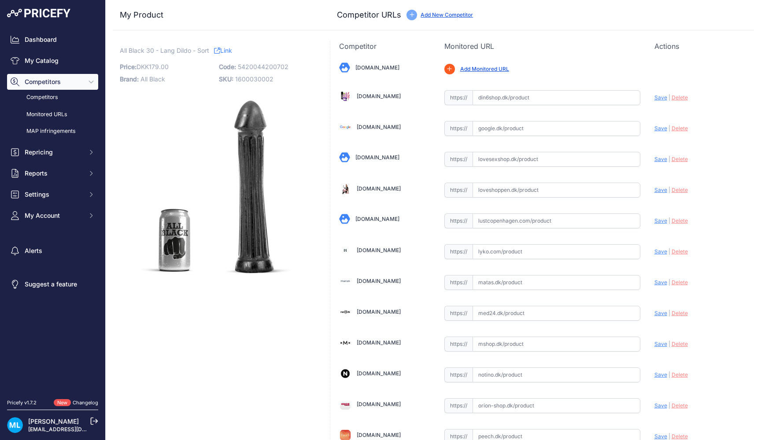
click at [256, 63] on span "5420044200702" at bounding box center [263, 66] width 51 height 7
click at [256, 65] on span "5420044200702" at bounding box center [263, 66] width 51 height 7
copy span "5420044200702"
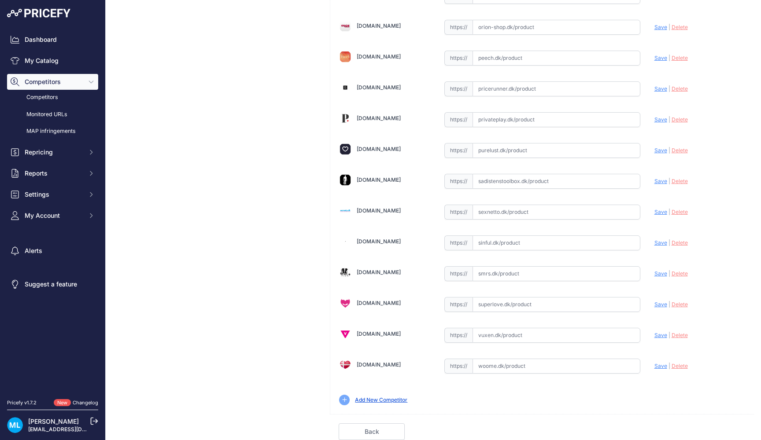
scroll to position [379, 0]
click at [491, 362] on input "text" at bounding box center [557, 366] width 168 height 15
paste input "[URL][DOMAIN_NAME]"
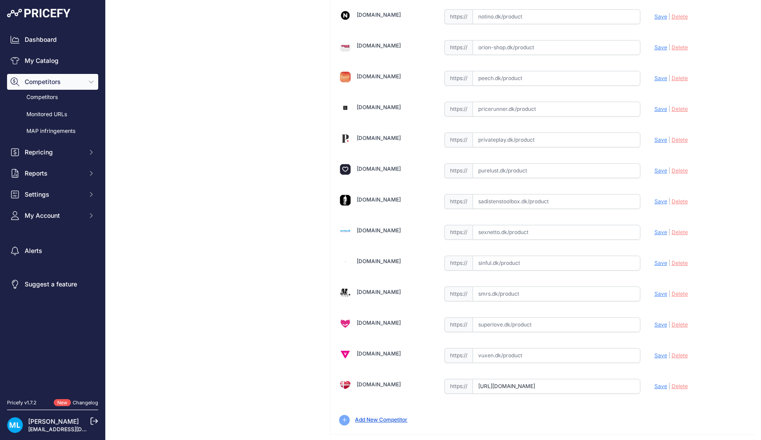
type input "[DOMAIN_NAME][URL]"
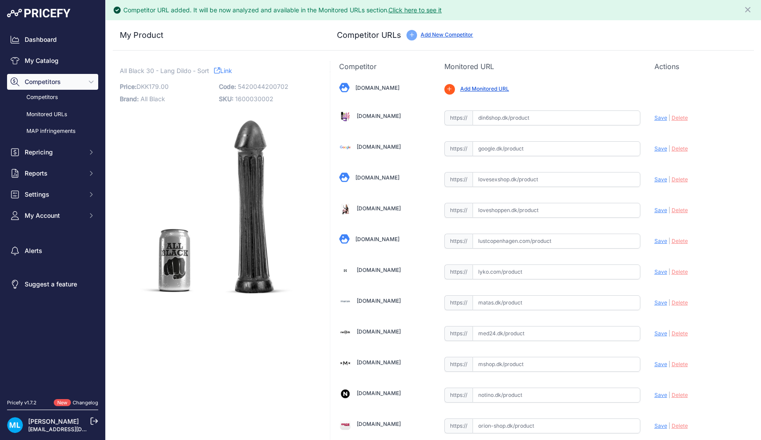
scroll to position [0, 0]
click at [261, 79] on div "All Black 30 - Lang Dildo - Sort Link Price: DKK 179.00 / Cost: DKK - Brand: Al…" at bounding box center [216, 185] width 192 height 237
click at [262, 87] on span "5420044200702" at bounding box center [263, 86] width 51 height 7
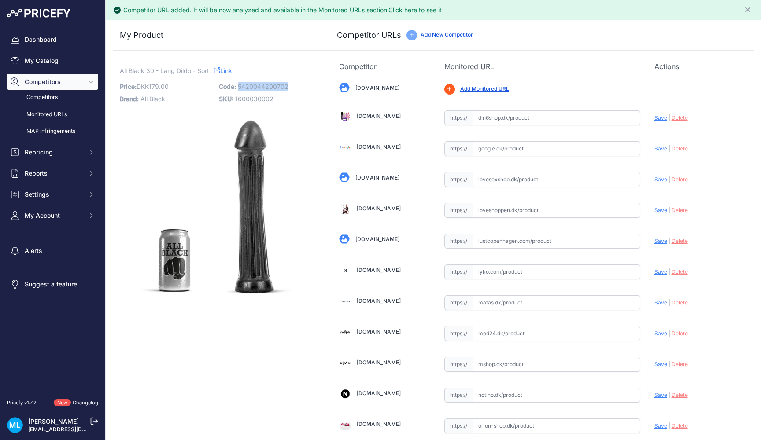
copy span "5420044200702"
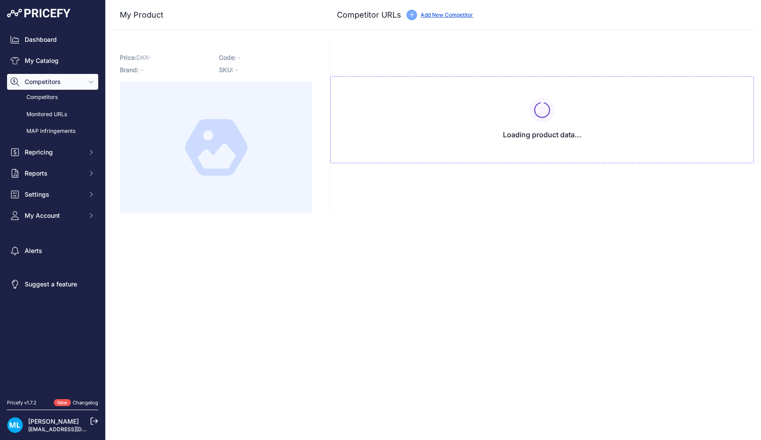
click at [262, 59] on div "Link Price: DKK - / Cost: DKK - Brand: - Code: - SKU: -" at bounding box center [216, 129] width 192 height 167
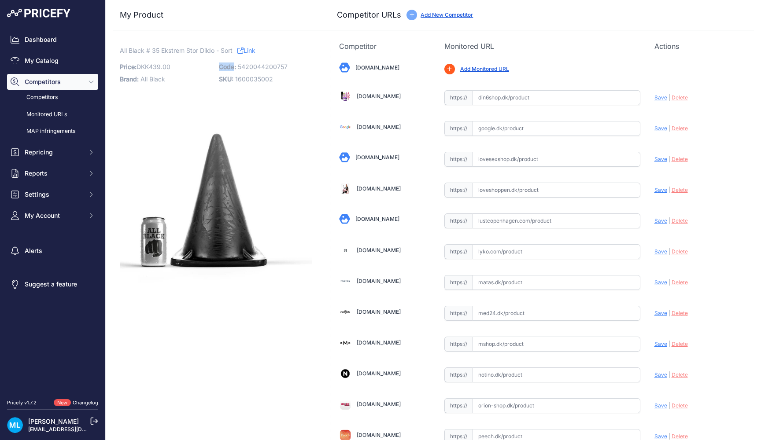
click at [262, 59] on div "All Black # 35 Ekstrem Stor Dildo - Sort Link Price: DKK 439.00 / Cost: DKK - B…" at bounding box center [216, 164] width 192 height 237
click at [262, 63] on span "5420044200757" at bounding box center [263, 66] width 50 height 7
copy span "5420044200757"
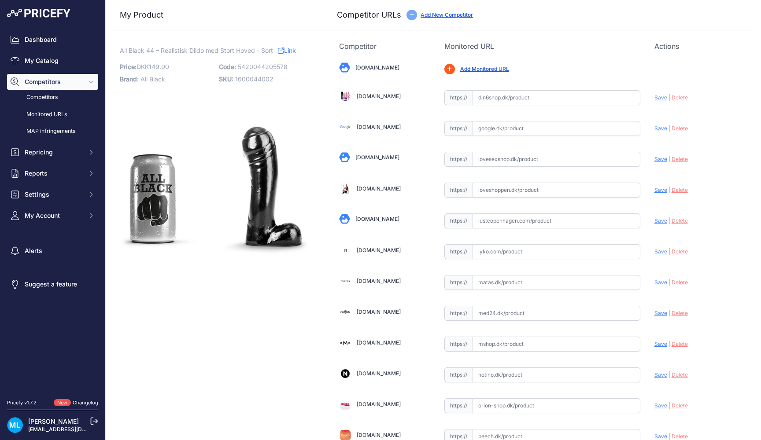
click at [273, 69] on span "5420044205578" at bounding box center [263, 66] width 50 height 7
copy span "5420044205578"
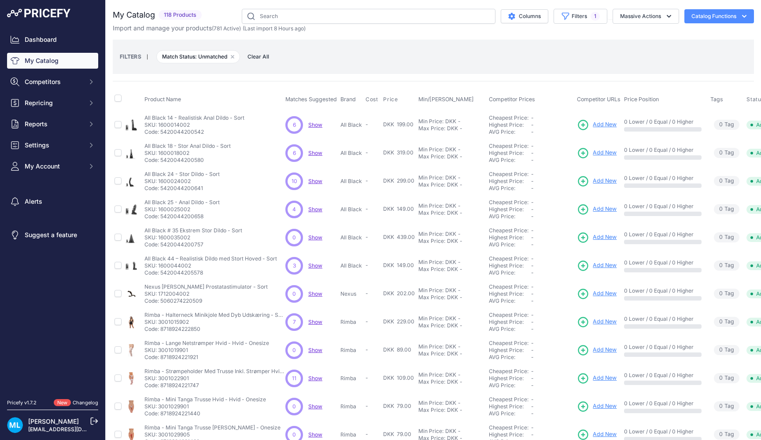
click at [601, 294] on span "Add New" at bounding box center [605, 294] width 24 height 8
click at [605, 321] on span "Add New" at bounding box center [605, 322] width 24 height 8
click at [598, 349] on span "Add New" at bounding box center [605, 350] width 24 height 8
click at [597, 376] on span "Add New" at bounding box center [605, 378] width 24 height 8
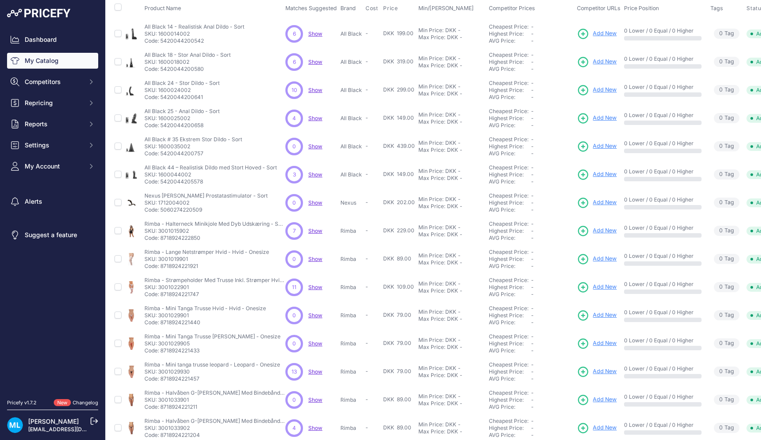
scroll to position [103, 0]
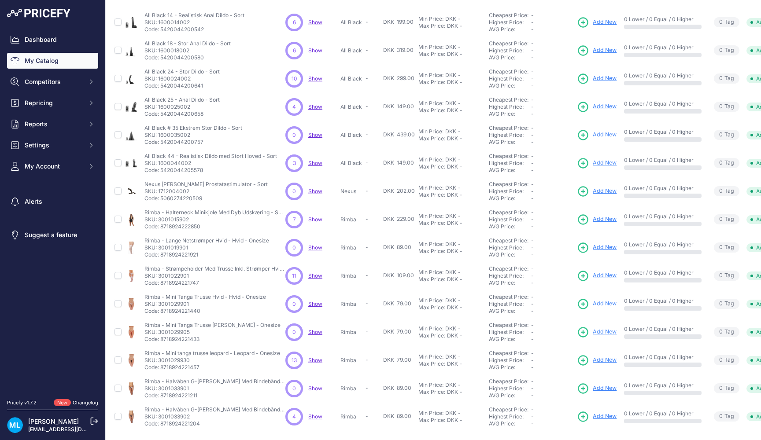
click at [601, 301] on span "Add New" at bounding box center [605, 304] width 24 height 8
click at [605, 330] on span "Add New" at bounding box center [605, 332] width 24 height 8
click at [596, 362] on span "Add New" at bounding box center [605, 360] width 24 height 8
click at [604, 392] on link "Add New" at bounding box center [597, 389] width 40 height 12
click at [600, 418] on span "Add New" at bounding box center [605, 417] width 24 height 8
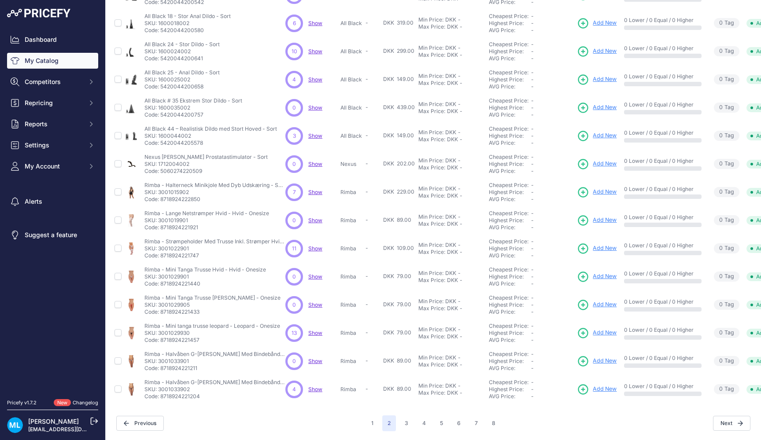
scroll to position [129, 0]
click at [403, 426] on button "3" at bounding box center [406, 424] width 14 height 16
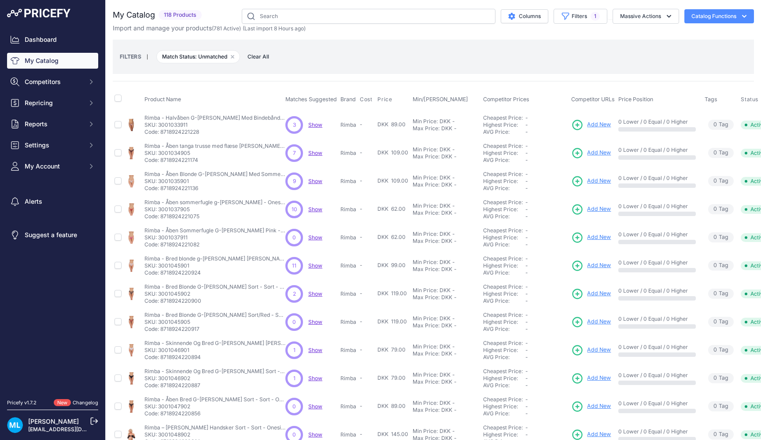
click at [596, 120] on link "Add New" at bounding box center [591, 125] width 40 height 12
click at [603, 152] on span "Add New" at bounding box center [599, 153] width 24 height 8
click at [596, 178] on span "Add New" at bounding box center [599, 181] width 24 height 8
click at [592, 208] on span "Add New" at bounding box center [599, 209] width 24 height 8
click at [591, 237] on span "Add New" at bounding box center [599, 237] width 24 height 8
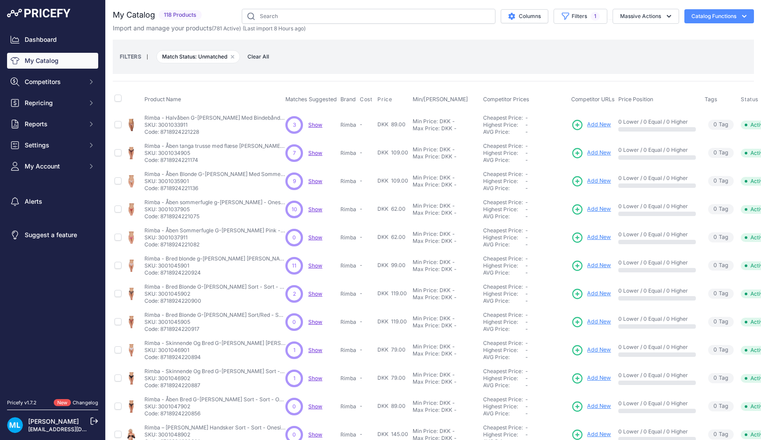
click at [592, 261] on link "Add New" at bounding box center [591, 266] width 40 height 12
click at [599, 292] on span "Add New" at bounding box center [599, 294] width 24 height 8
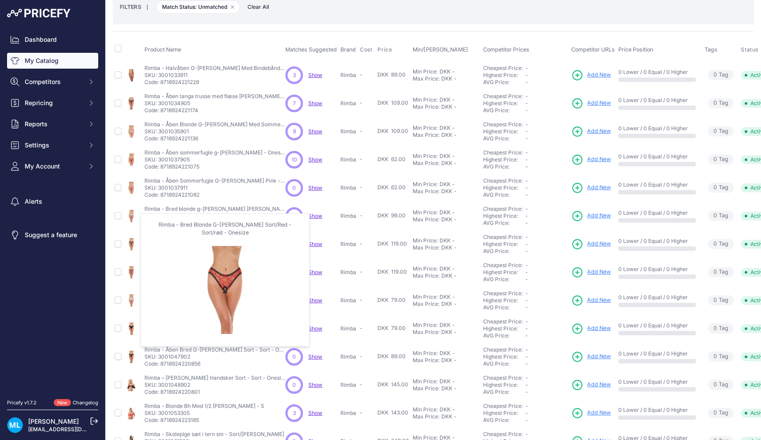
scroll to position [52, 0]
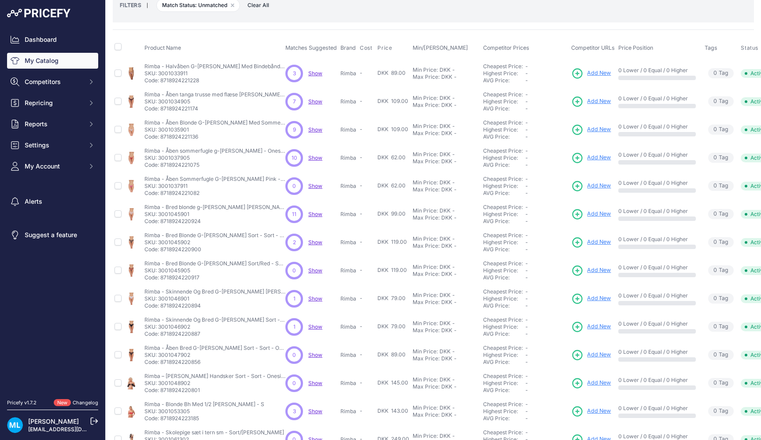
click at [596, 267] on span "Add New" at bounding box center [599, 270] width 24 height 8
click at [598, 303] on link "Add New" at bounding box center [591, 299] width 40 height 12
click at [592, 324] on span "Add New" at bounding box center [599, 327] width 24 height 8
click at [592, 357] on span "Add New" at bounding box center [599, 355] width 24 height 8
click at [609, 382] on span "Add New" at bounding box center [599, 383] width 24 height 8
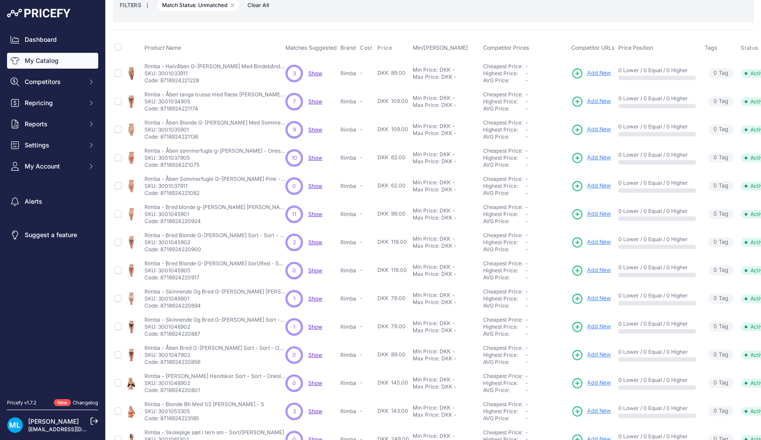
click at [590, 410] on span "Add New" at bounding box center [599, 411] width 24 height 8
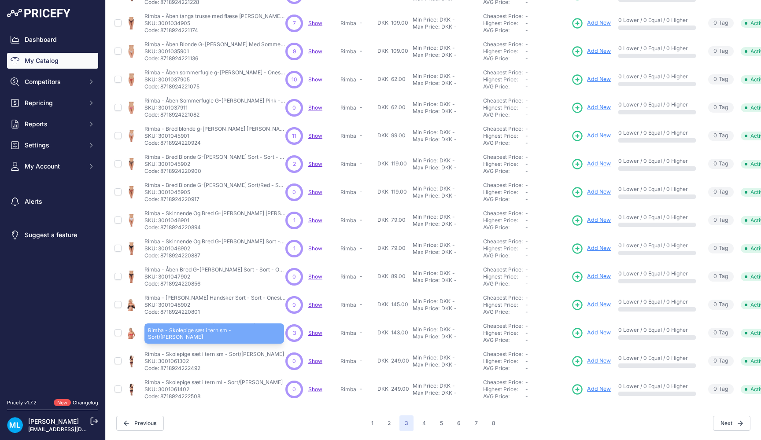
scroll to position [129, 0]
click at [601, 362] on span "Add New" at bounding box center [599, 362] width 24 height 8
click at [602, 387] on span "Add New" at bounding box center [599, 390] width 24 height 8
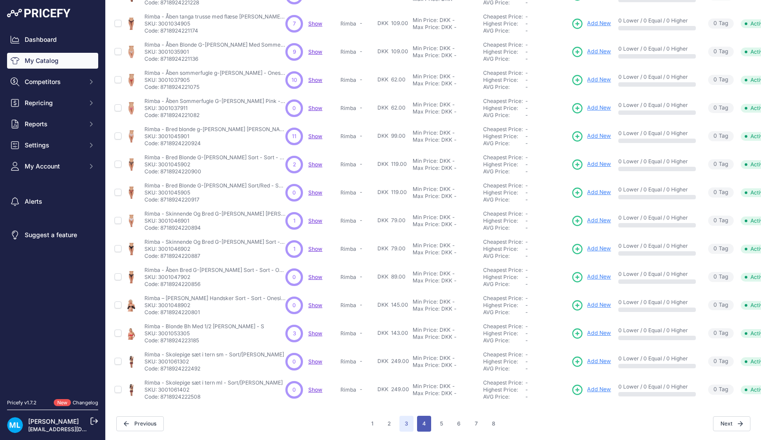
click at [423, 426] on button "4" at bounding box center [424, 424] width 14 height 16
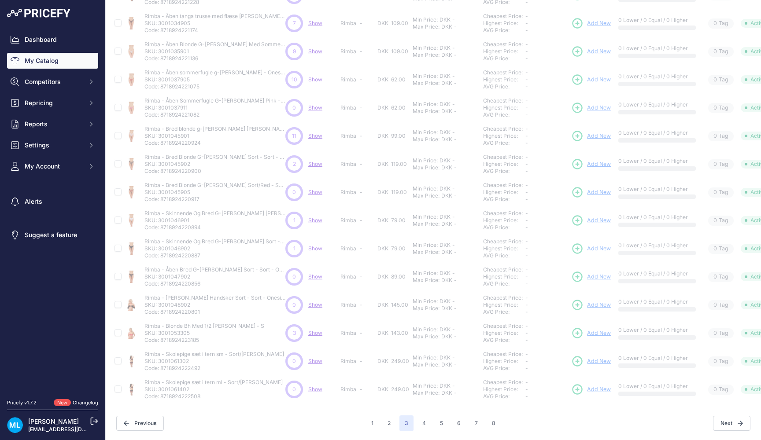
scroll to position [144, 0]
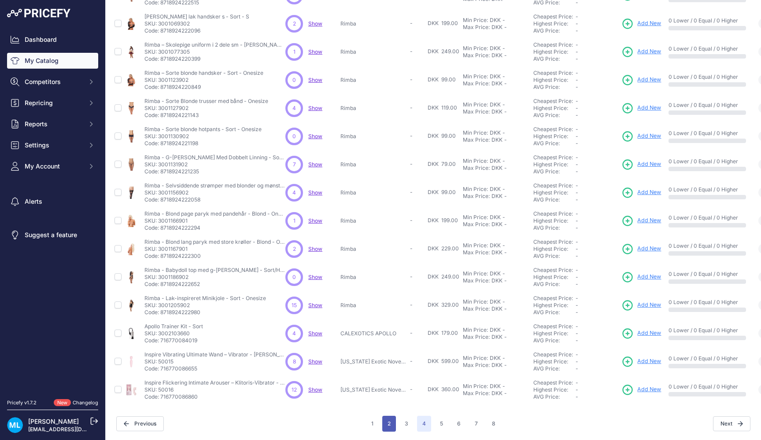
click at [387, 424] on button "2" at bounding box center [389, 424] width 14 height 16
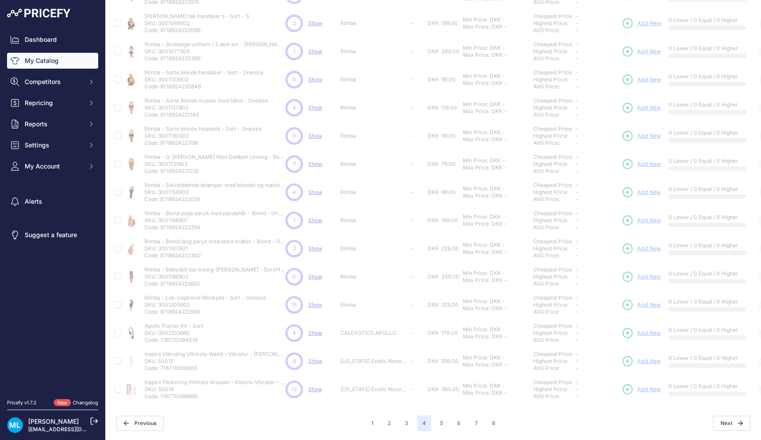
scroll to position [144, 0]
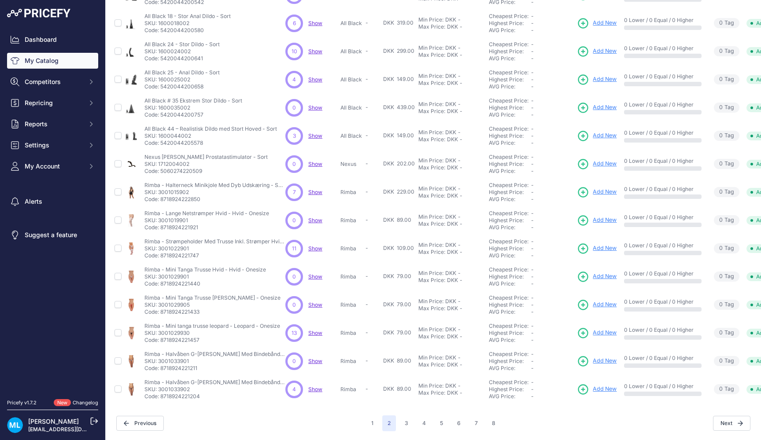
scroll to position [129, 0]
click at [423, 423] on button "4" at bounding box center [424, 424] width 14 height 16
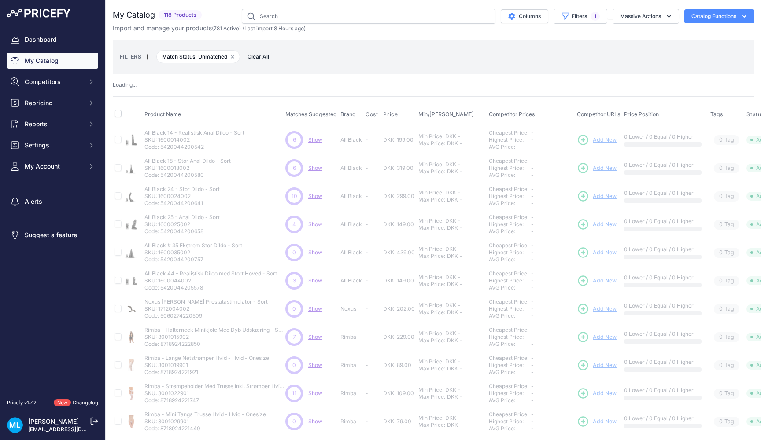
scroll to position [0, 0]
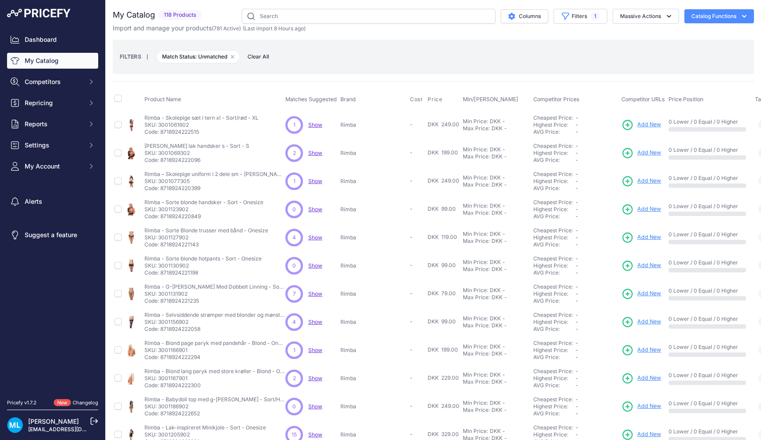
click at [644, 125] on span "Add New" at bounding box center [649, 125] width 24 height 8
click at [643, 154] on span "Add New" at bounding box center [649, 153] width 24 height 8
click at [648, 181] on span "Add New" at bounding box center [649, 181] width 24 height 8
click at [645, 213] on span "Add New" at bounding box center [649, 209] width 24 height 8
click at [653, 323] on span "Add New" at bounding box center [649, 322] width 24 height 8
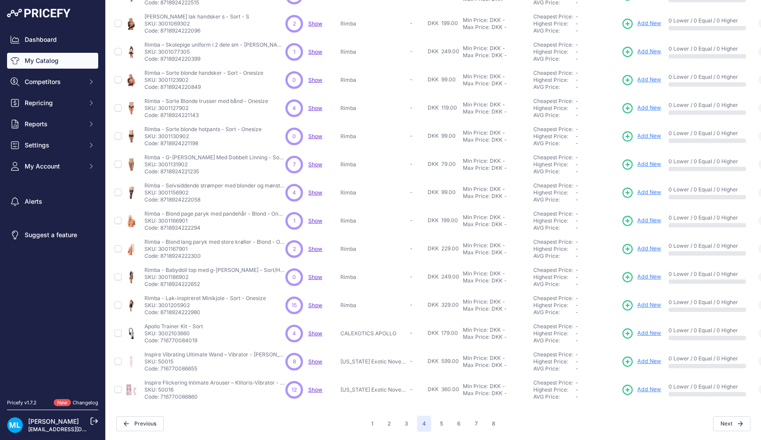
click at [639, 333] on span "Add New" at bounding box center [649, 333] width 24 height 8
click at [639, 358] on span "Add New" at bounding box center [649, 362] width 24 height 8
click at [641, 388] on span "Add New" at bounding box center [649, 390] width 24 height 8
click at [440, 426] on button "5" at bounding box center [442, 424] width 14 height 16
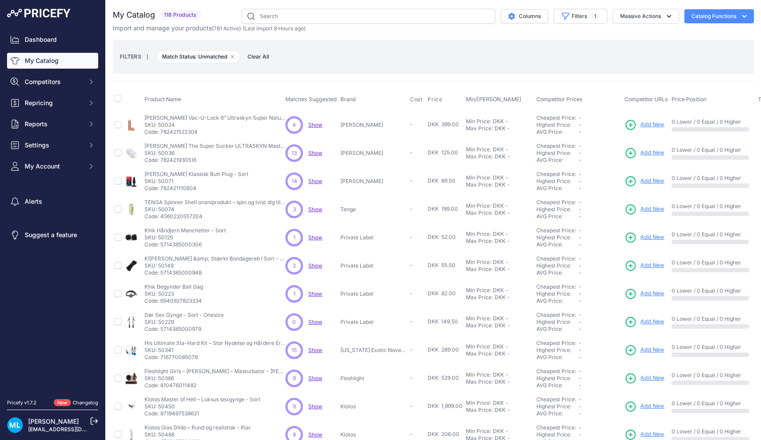
click at [652, 121] on span "Add New" at bounding box center [652, 125] width 24 height 8
click at [656, 153] on span "Add New" at bounding box center [652, 153] width 24 height 8
click at [643, 178] on span "Add New" at bounding box center [652, 181] width 24 height 8
click at [644, 209] on span "Add New" at bounding box center [652, 209] width 24 height 8
click at [652, 235] on span "Add New" at bounding box center [652, 237] width 24 height 8
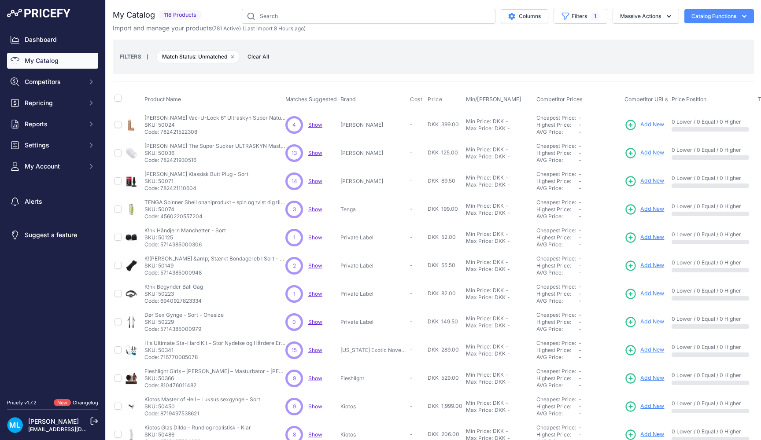
click at [643, 263] on span "Add New" at bounding box center [652, 266] width 24 height 8
click at [655, 295] on span "Add New" at bounding box center [652, 294] width 24 height 8
click at [657, 325] on span "Add New" at bounding box center [652, 322] width 24 height 8
click at [648, 351] on span "Add New" at bounding box center [652, 350] width 24 height 8
click at [658, 379] on span "Add New" at bounding box center [652, 378] width 24 height 8
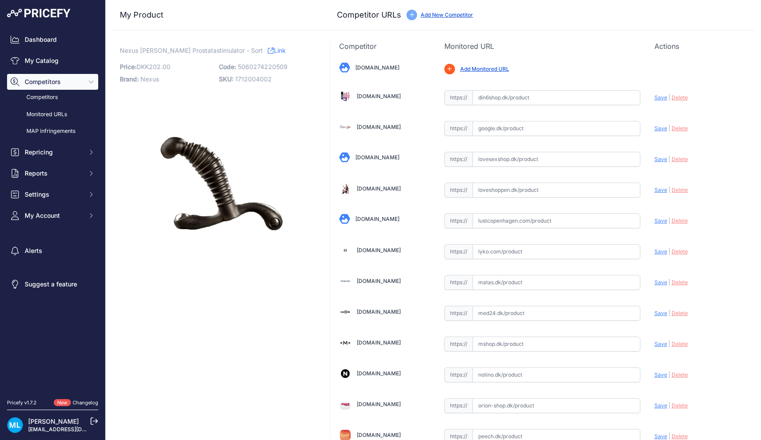
click at [253, 67] on span "5060274220509" at bounding box center [263, 66] width 50 height 7
copy span "5060274220509"
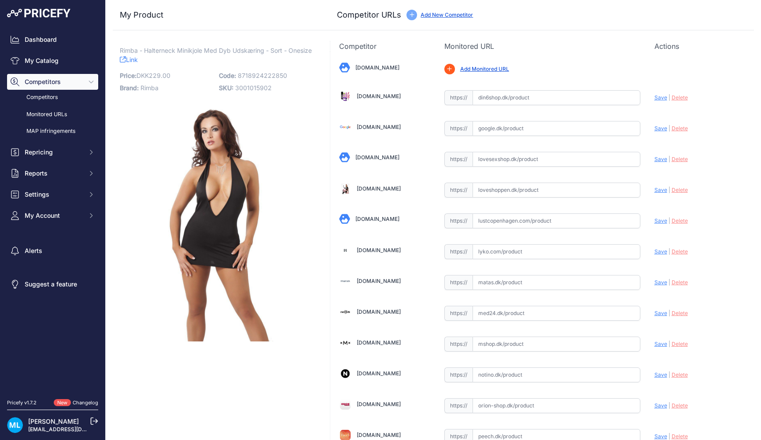
click at [271, 78] on span "8718924222850" at bounding box center [262, 75] width 49 height 7
copy span "8718924222850"
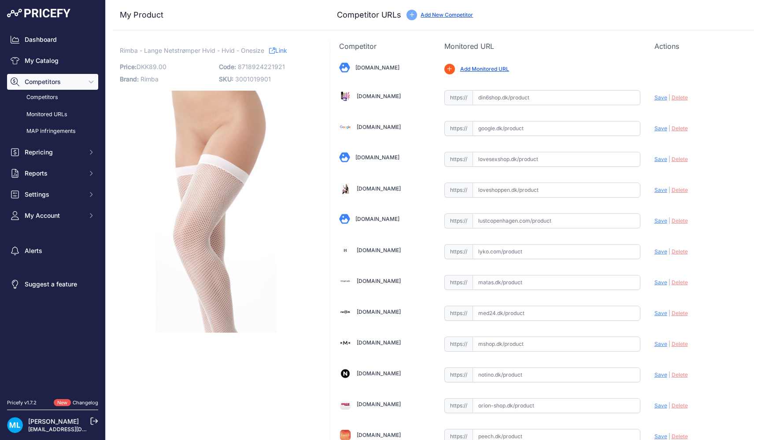
click at [273, 70] on p "Code: 8718924221921" at bounding box center [266, 67] width 94 height 12
click at [273, 64] on span "8718924221921" at bounding box center [261, 66] width 47 height 7
copy span "8718924221921"
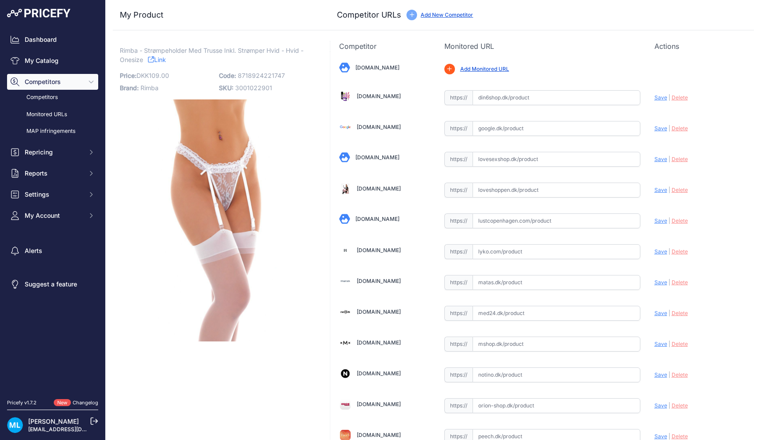
click at [269, 71] on p "Code: 8718924221747" at bounding box center [266, 76] width 94 height 12
copy span "8718924221747"
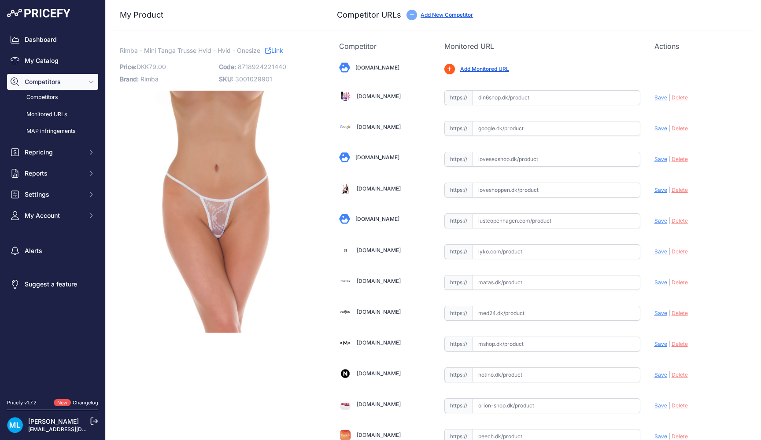
click at [262, 69] on span "8718924221440" at bounding box center [262, 66] width 48 height 7
copy span "8718924221440"
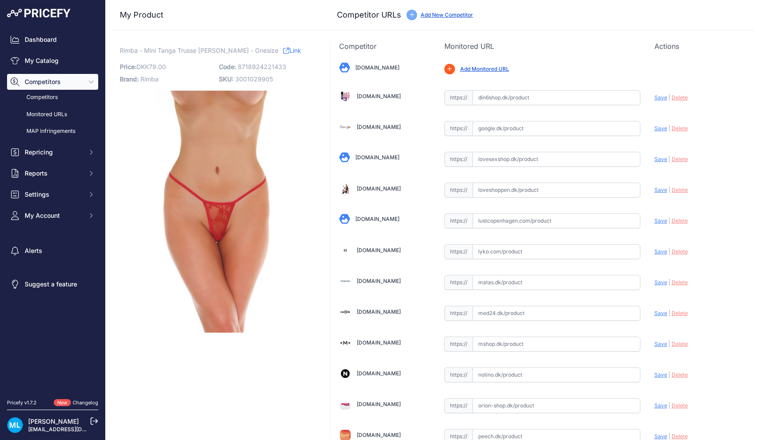
click at [259, 62] on p "Code: 8718924221433" at bounding box center [266, 67] width 94 height 12
copy span "8718924221433"
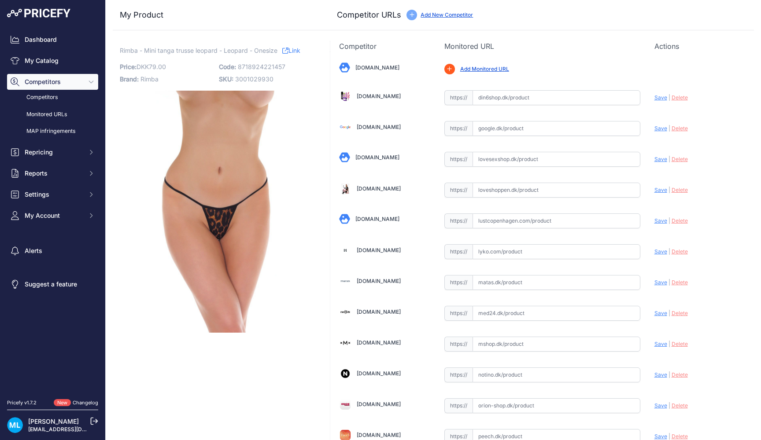
click at [263, 69] on span "8718924221457" at bounding box center [262, 66] width 48 height 7
copy span "8718924221457"
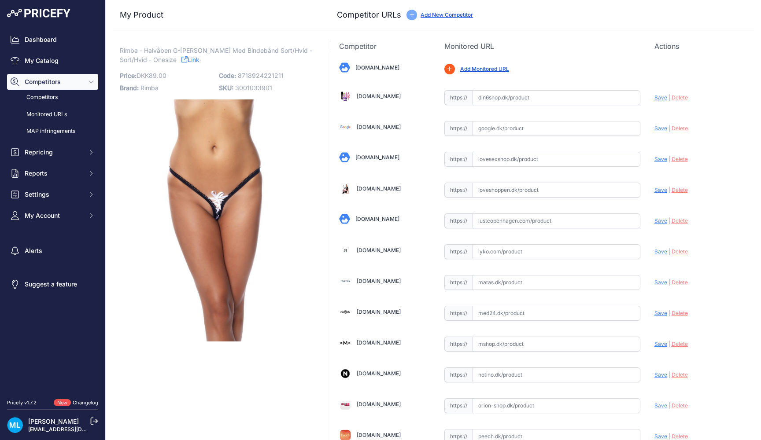
click at [274, 71] on p "Code: 8718924221211" at bounding box center [266, 76] width 94 height 12
click at [274, 74] on span "8718924221211" at bounding box center [261, 75] width 46 height 7
copy span "8718924221211"
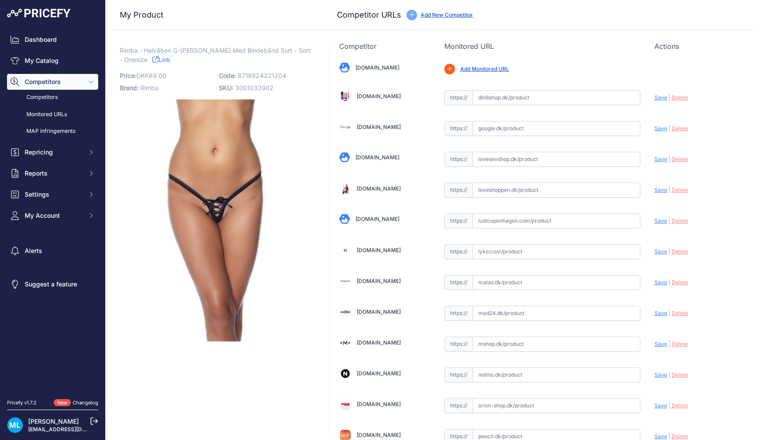
click at [256, 73] on span "8718924221204" at bounding box center [262, 75] width 48 height 7
copy span "8718924221204"
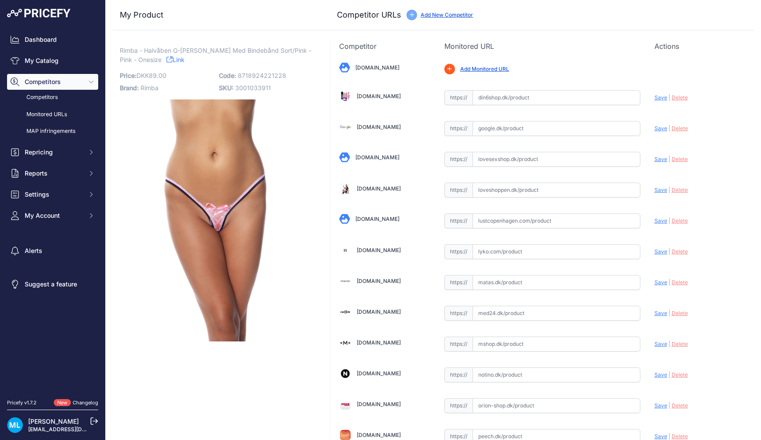
click at [262, 80] on p "Code: 8718924221228" at bounding box center [266, 76] width 94 height 12
click at [262, 74] on span "8718924221228" at bounding box center [262, 75] width 48 height 7
copy span "8718924221228"
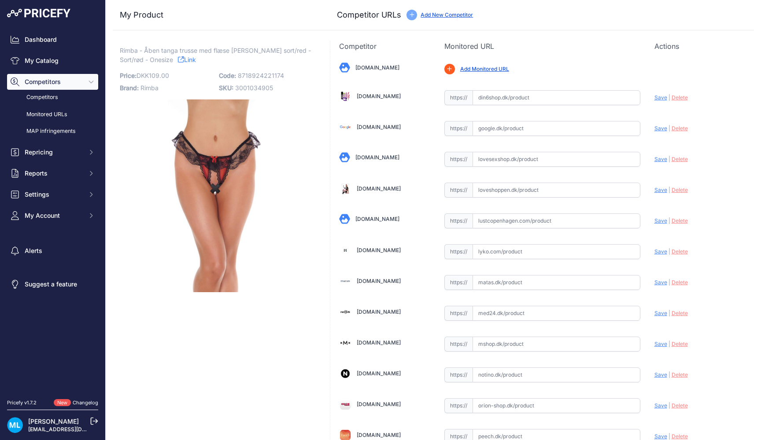
click at [256, 78] on span "8718924221174" at bounding box center [261, 75] width 46 height 7
copy span "8718924221174"
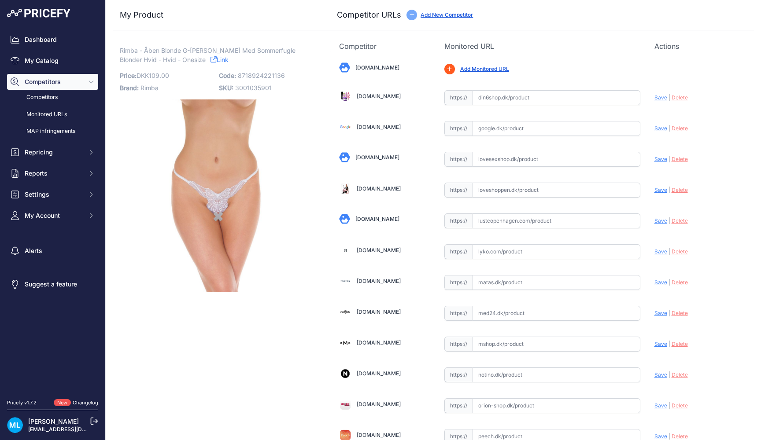
click at [250, 75] on span "8718924221136" at bounding box center [261, 75] width 47 height 7
copy span "8718924221136"
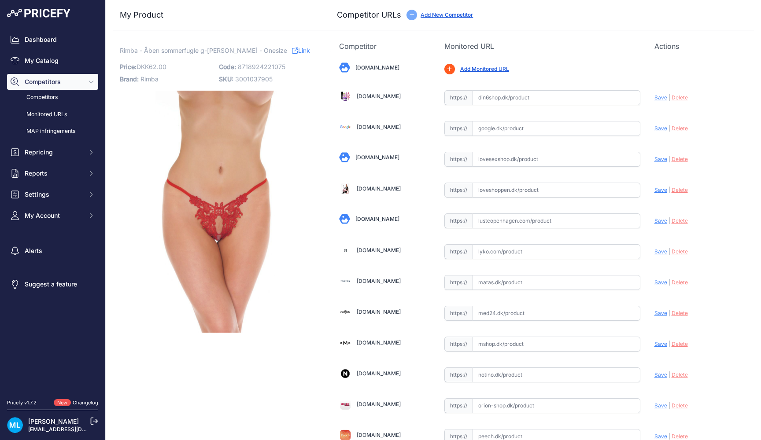
click at [260, 70] on p "Code: 8718924221075" at bounding box center [266, 67] width 94 height 12
click at [260, 68] on span "8718924221075" at bounding box center [262, 66] width 48 height 7
copy span "8718924221075"
click at [521, 0] on div "My Product Competitor URLs" at bounding box center [433, 15] width 641 height 30
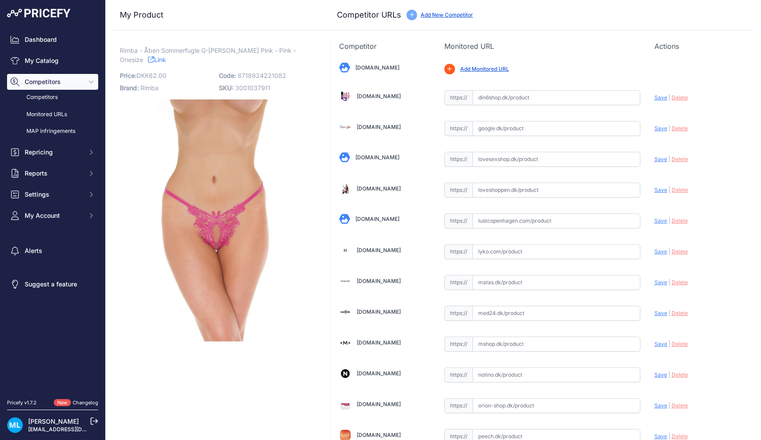
click at [251, 78] on span "8718924221082" at bounding box center [262, 75] width 48 height 7
copy span "8718924221082"
click at [492, 5] on div "My Product Competitor URLs" at bounding box center [433, 15] width 641 height 30
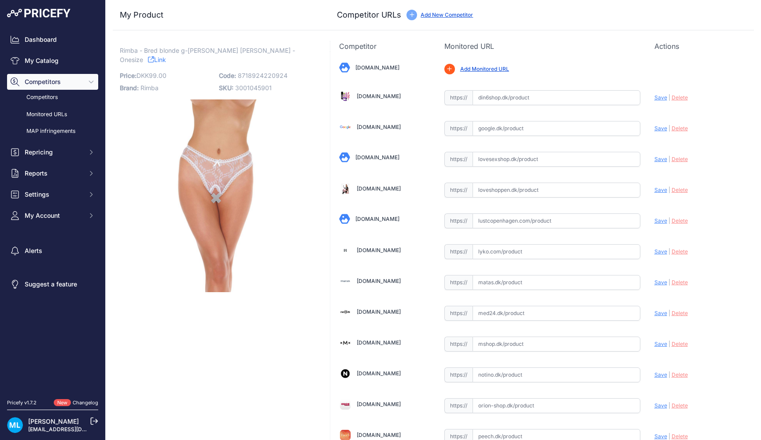
click at [276, 59] on div "Rimba - Bred blonde g-streng hvid - Hvid - Onesize Link Price: DKK 99.00 / Cost…" at bounding box center [216, 169] width 192 height 246
click at [276, 72] on span "8718924220924" at bounding box center [263, 75] width 50 height 7
copy span "8718924220924"
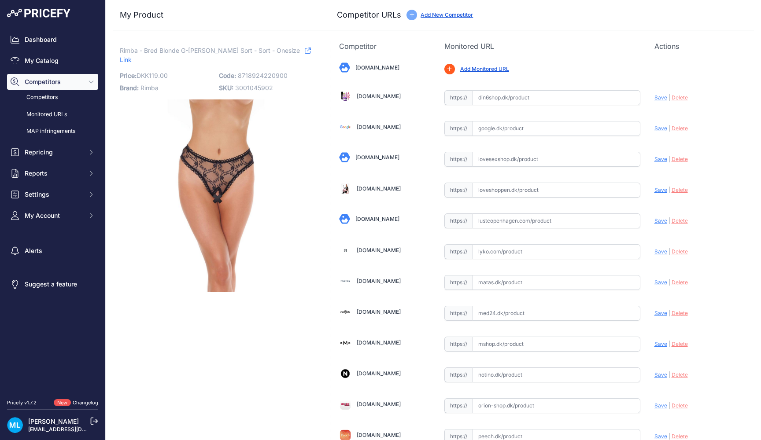
click at [252, 72] on span "8718924220900" at bounding box center [263, 75] width 50 height 7
copy span "8718924220900"
click at [431, 0] on div "My Product Competitor URLs" at bounding box center [433, 15] width 641 height 30
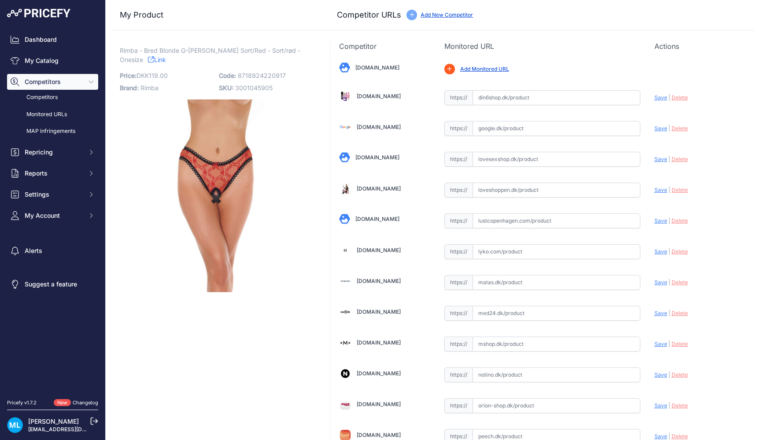
click at [245, 71] on p "Code: 8718924220917" at bounding box center [266, 76] width 94 height 12
copy span "8718924220917"
click at [470, 1] on div "My Product Competitor URLs" at bounding box center [433, 15] width 641 height 30
click at [256, 72] on span "8718924220894" at bounding box center [263, 75] width 50 height 7
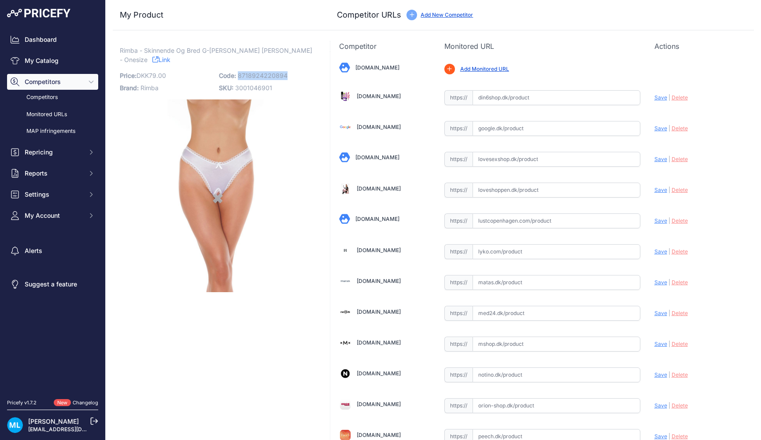
click at [256, 72] on span "8718924220894" at bounding box center [263, 75] width 50 height 7
copy span "8718924220894"
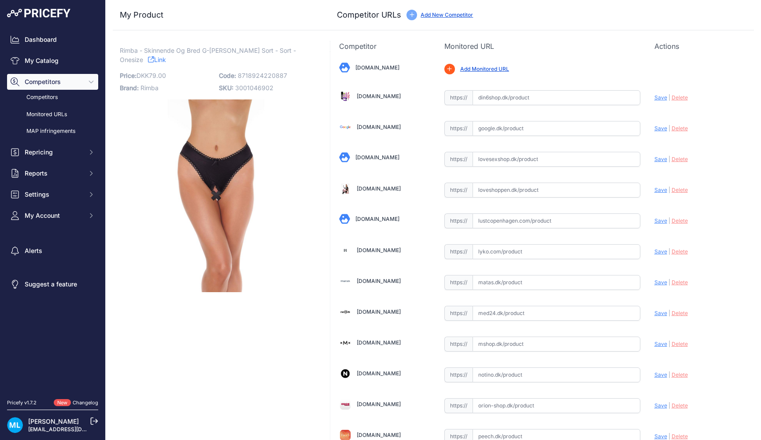
click at [247, 67] on div "Rimba - Skinnende Og Bred G-[PERSON_NAME] Sort - Sort - Onesize Link Price: DKK…" at bounding box center [216, 169] width 192 height 246
click at [252, 74] on span "8718924220887" at bounding box center [262, 75] width 49 height 7
copy span "8718924220887"
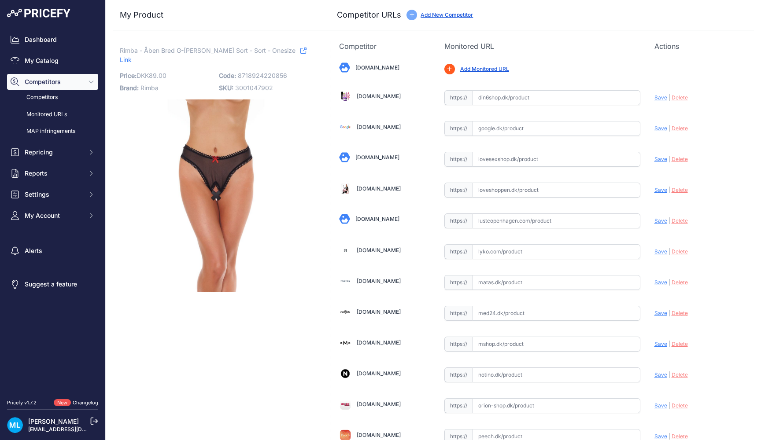
click at [268, 72] on span "8718924220856" at bounding box center [262, 75] width 49 height 7
copy span "8718924220856"
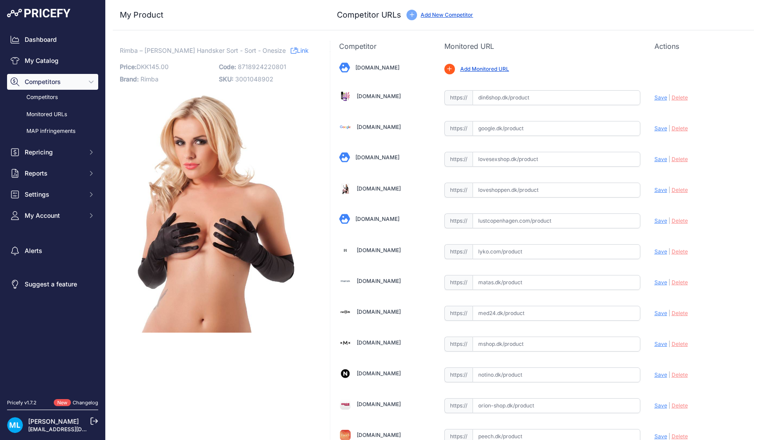
click at [258, 68] on span "8718924220801" at bounding box center [262, 66] width 48 height 7
copy span "8718924220801"
click at [520, 9] on div "Competitor URLs Add New Competitor" at bounding box center [542, 15] width 410 height 12
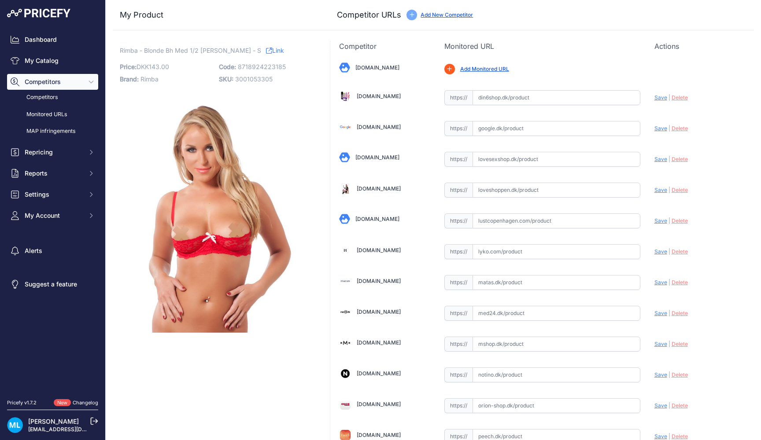
click at [256, 71] on p "Code: 8718924223185" at bounding box center [266, 67] width 94 height 12
click at [257, 67] on span "8718924223185" at bounding box center [262, 66] width 48 height 7
copy span "8718924223185"
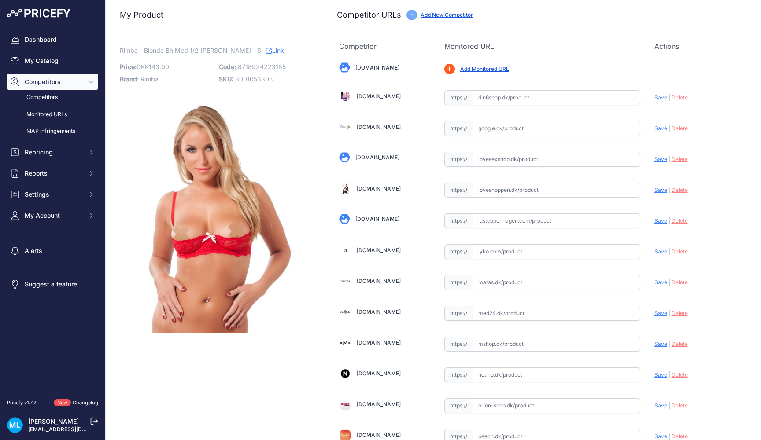
click at [446, 4] on div "My Product Competitor URLs" at bounding box center [433, 15] width 641 height 30
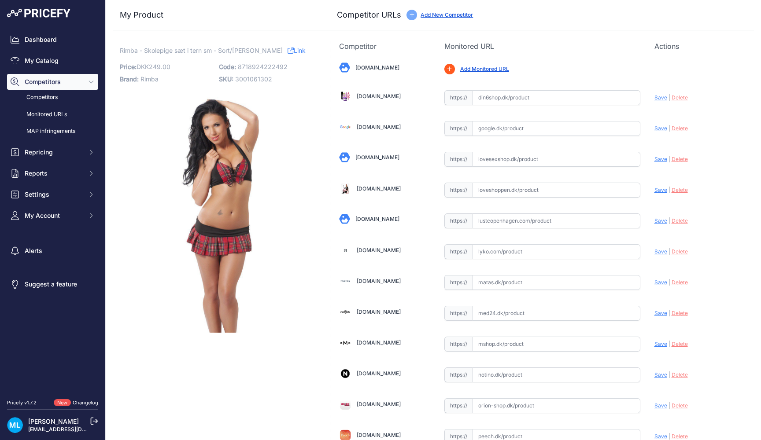
click at [255, 61] on p "Code: 8718924222492" at bounding box center [266, 67] width 94 height 12
click at [255, 67] on span "8718924222492" at bounding box center [263, 66] width 50 height 7
copy span "8718924222492"
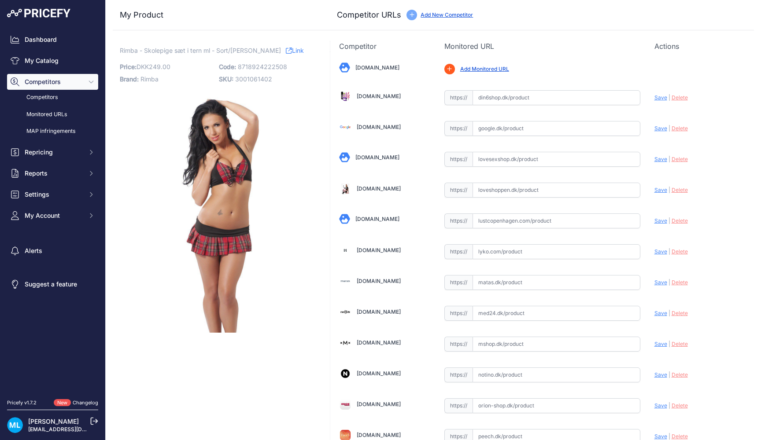
click at [250, 62] on p "Code: 8718924222508" at bounding box center [266, 67] width 94 height 12
copy span "8718924222508"
click at [246, 70] on span "8718924222515" at bounding box center [262, 66] width 48 height 7
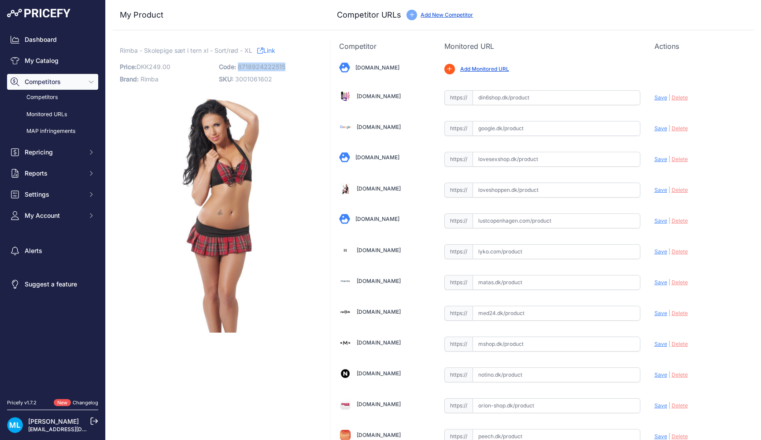
copy span "8718924222515"
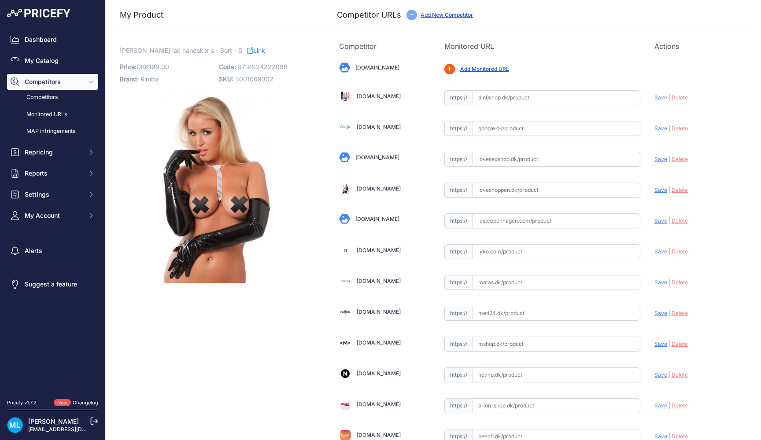
click at [262, 72] on p "Code: 8718924222096" at bounding box center [266, 67] width 94 height 12
click at [267, 58] on div "Rimba - Lange lak handsker s - Sort - S Link Price: DKK 199.00 / Cost: DKK - Br…" at bounding box center [216, 164] width 192 height 237
click at [273, 68] on span "8718924222096" at bounding box center [263, 66] width 50 height 7
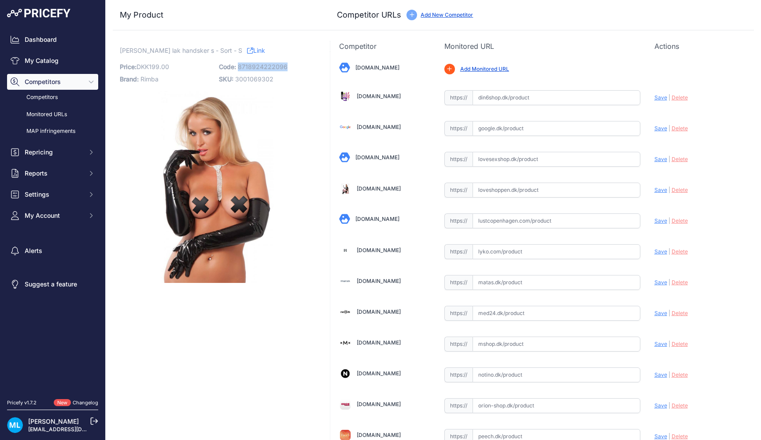
copy span "8718924222096"
click at [456, 3] on div "My Product Competitor URLs" at bounding box center [433, 15] width 641 height 30
click at [456, 0] on div "My Product Competitor URLs" at bounding box center [433, 15] width 641 height 30
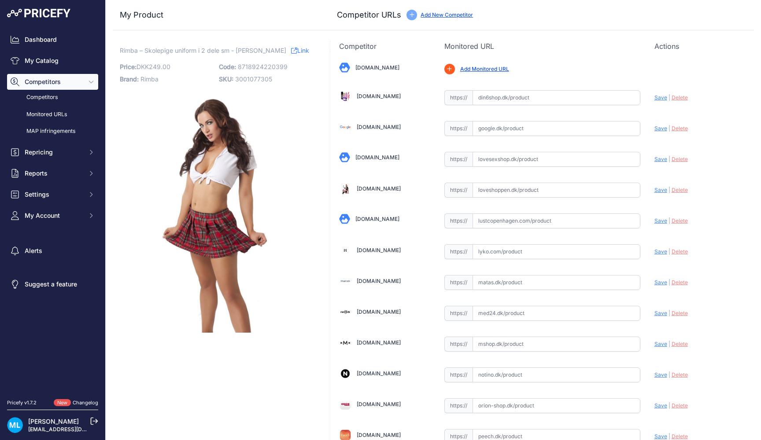
click at [279, 67] on span "8718924220399" at bounding box center [263, 66] width 50 height 7
copy span "8718924220399"
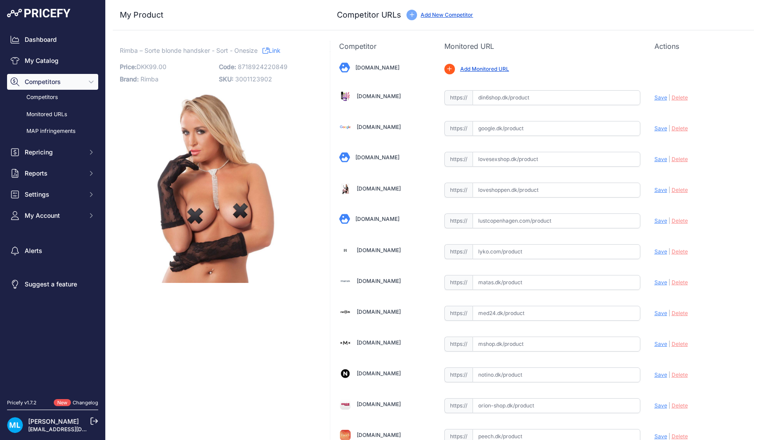
click at [257, 71] on p "Code: 8718924220849" at bounding box center [266, 67] width 94 height 12
click at [257, 70] on p "Code: 8718924220849" at bounding box center [266, 67] width 94 height 12
click at [258, 63] on span "8718924220849" at bounding box center [263, 66] width 50 height 7
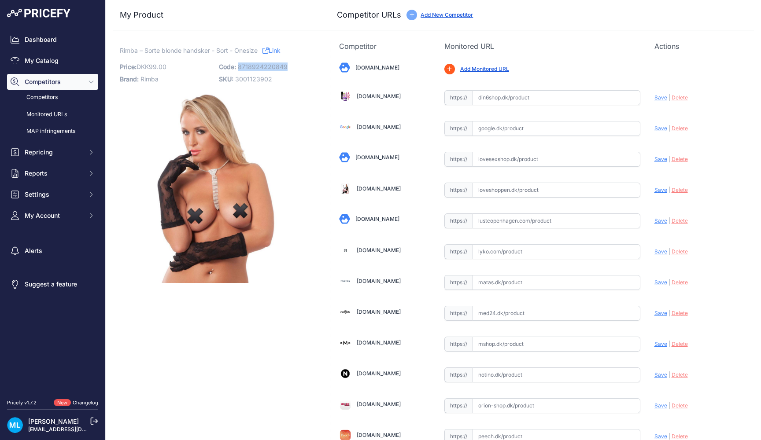
copy span "8718924220849"
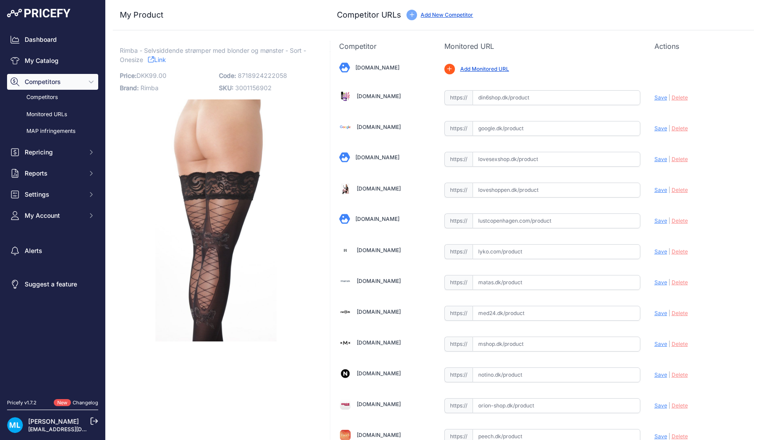
click at [252, 74] on span "8718924222058" at bounding box center [262, 75] width 49 height 7
copy span "8718924222058"
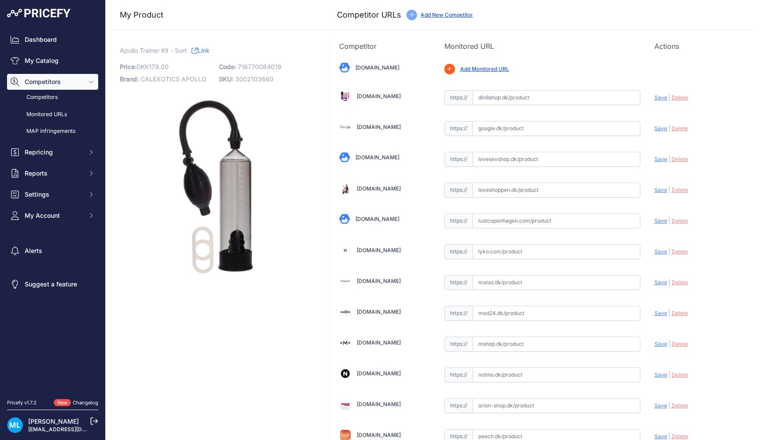
click at [258, 69] on span "716770084019" at bounding box center [260, 66] width 44 height 7
copy span "716770084019"
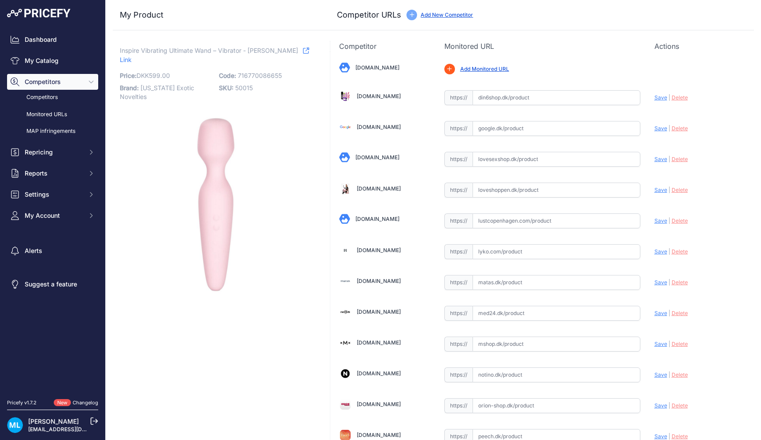
click at [257, 72] on span "716770086655" at bounding box center [260, 75] width 44 height 7
copy span "716770086655"
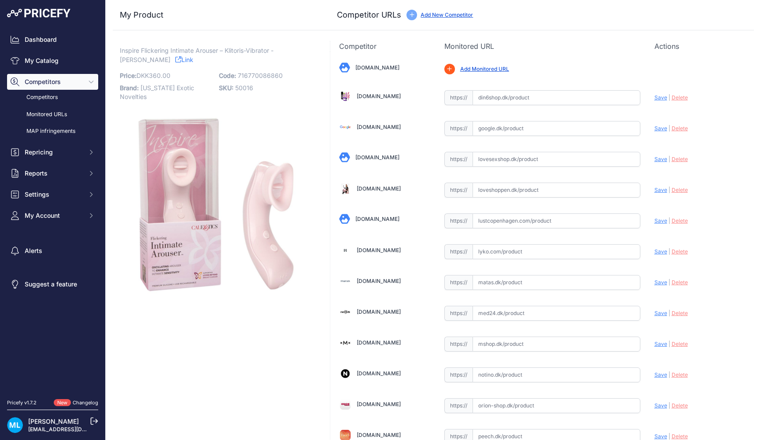
click at [262, 76] on span "716770086860" at bounding box center [260, 75] width 45 height 7
copy span "716770086860"
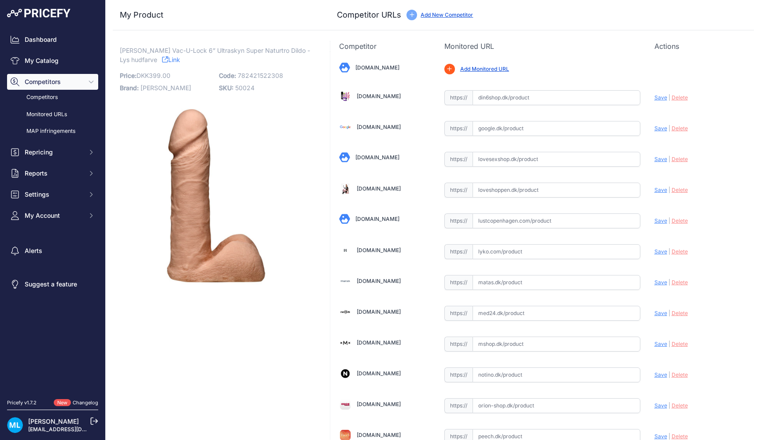
click at [259, 74] on span "782421522308" at bounding box center [260, 75] width 45 height 7
copy span "782421522308"
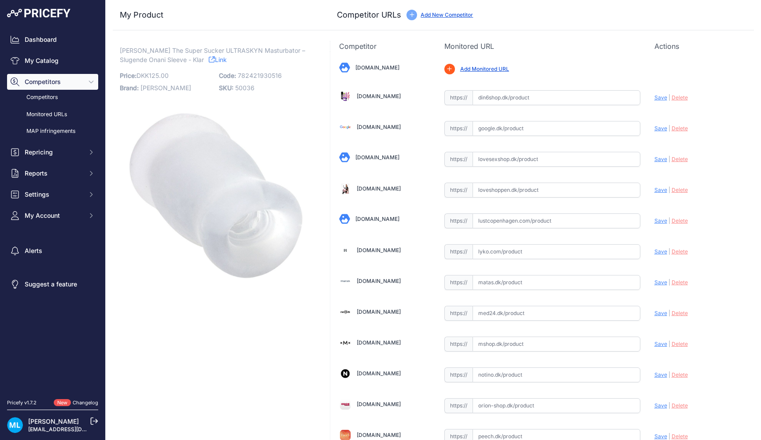
click at [251, 74] on span "782421930516" at bounding box center [260, 75] width 44 height 7
copy span "782421930516"
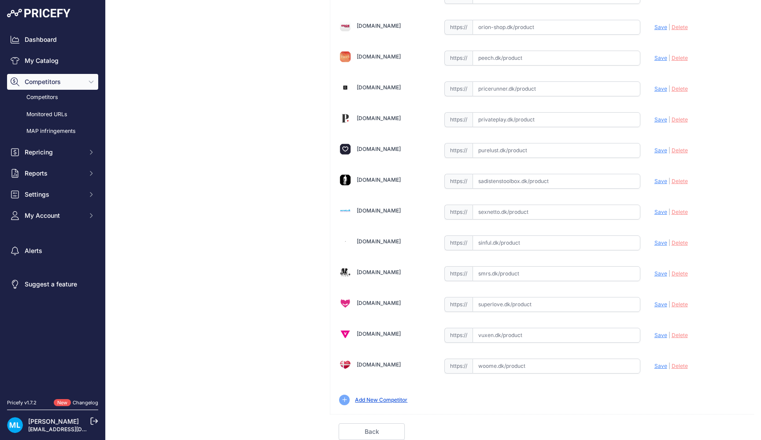
scroll to position [379, 0]
click at [501, 238] on input "text" at bounding box center [557, 243] width 168 height 15
paste input "[URL][DOMAIN_NAME][PERSON_NAME]"
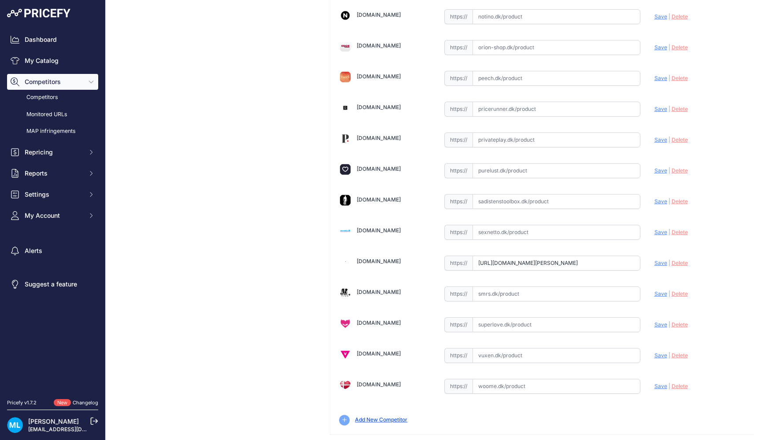
type input "[DOMAIN_NAME][URL][PERSON_NAME]"
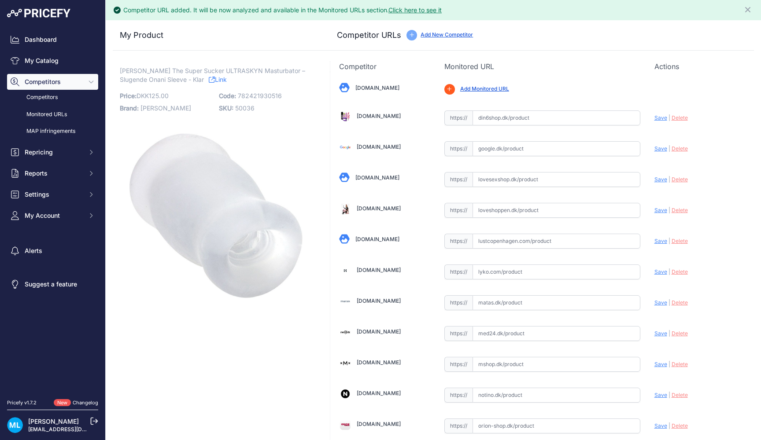
scroll to position [0, 0]
click at [258, 92] on span "782421930516" at bounding box center [260, 95] width 44 height 7
copy span "782421930516"
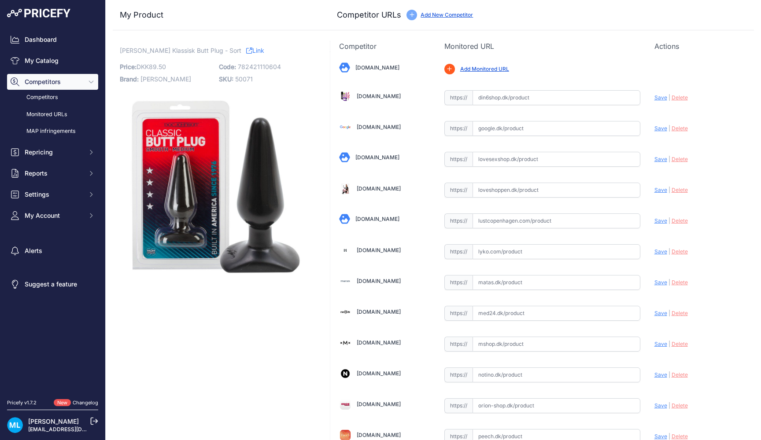
click at [259, 67] on span "782421110604" at bounding box center [259, 66] width 43 height 7
copy span "782421110604"
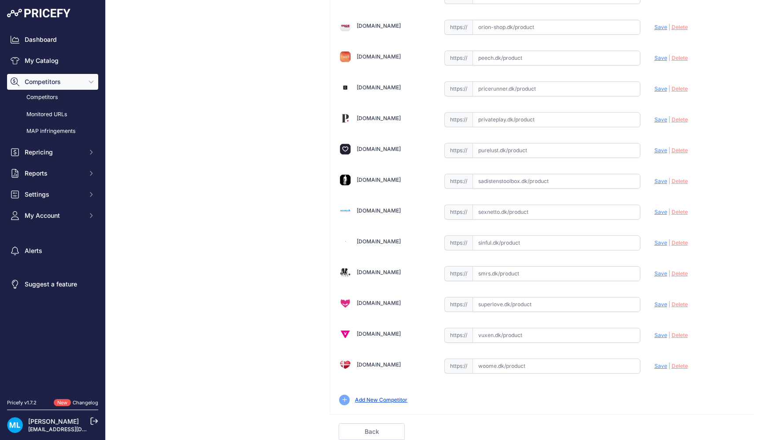
scroll to position [379, 0]
click at [497, 305] on input "text" at bounding box center [557, 304] width 168 height 15
paste input "https://superlove.dk/doc-johnson-classic-butt-plug-medium"
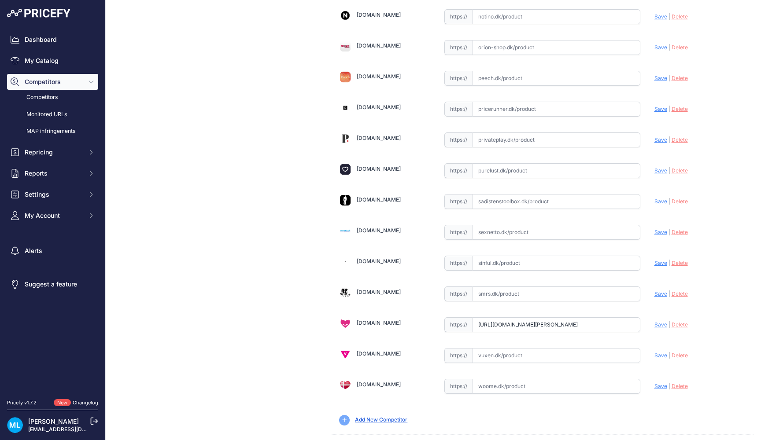
type input "superlove.dk/doc-johnson-classic-butt-plug-medium?prirule_jdsnikfkfjsd=9906"
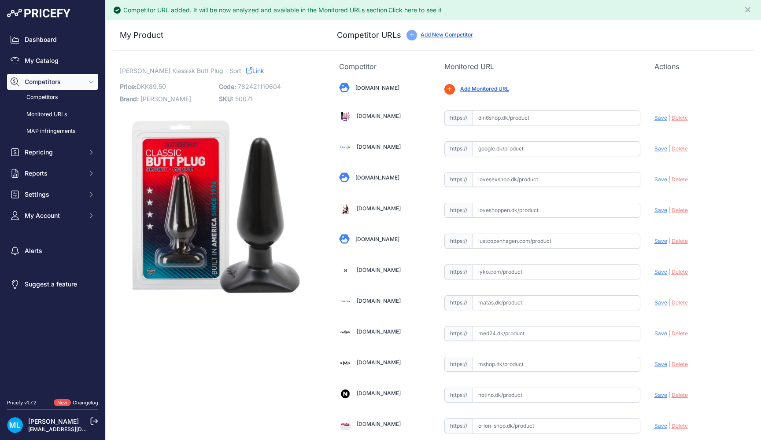
scroll to position [0, 0]
click at [251, 90] on p "Code: 782421110604" at bounding box center [266, 87] width 94 height 12
click at [251, 86] on span "782421110604" at bounding box center [259, 86] width 43 height 7
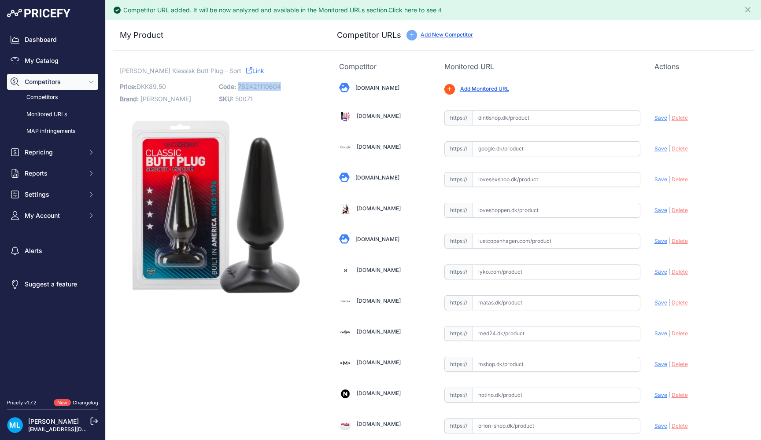
copy span "782421110604"
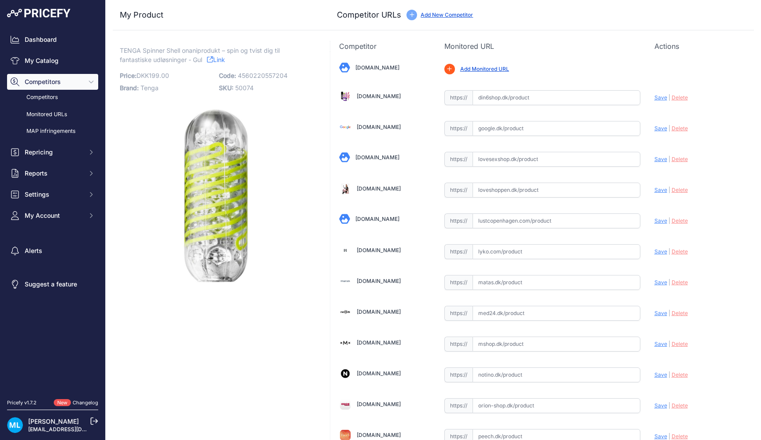
click at [266, 74] on span "4560220557204" at bounding box center [263, 75] width 50 height 7
copy span "4560220557204"
click at [510, 211] on div "[DOMAIN_NAME] Valid Invalid |" at bounding box center [542, 423] width 424 height 742
click at [510, 225] on input "text" at bounding box center [557, 221] width 168 height 15
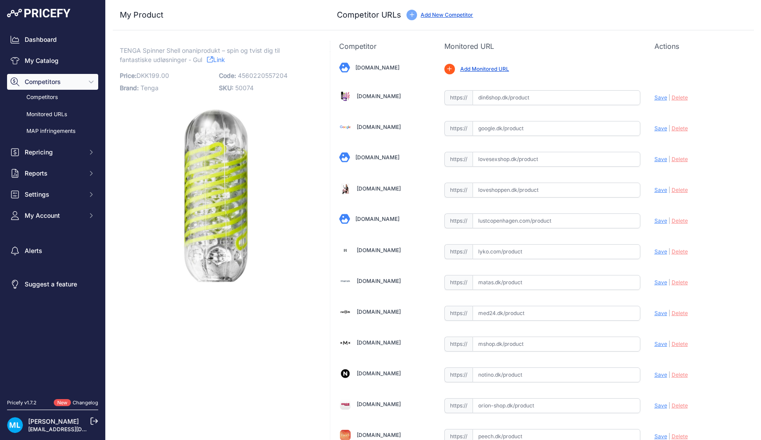
paste input "[URL][DOMAIN_NAME]"
type input "[DOMAIN_NAME][URL]"
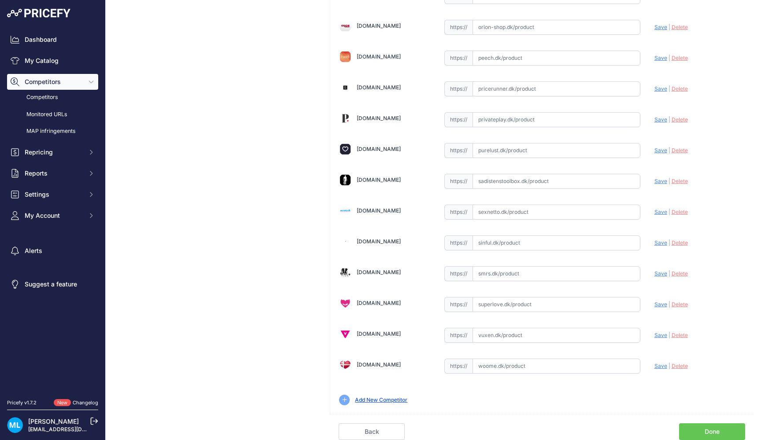
scroll to position [379, 0]
click at [520, 349] on div "[DOMAIN_NAME] Valid Invalid |" at bounding box center [542, 44] width 424 height 742
click at [520, 345] on div "[DOMAIN_NAME] Valid Invalid |" at bounding box center [542, 44] width 424 height 742
click at [519, 336] on input "text" at bounding box center [557, 335] width 168 height 15
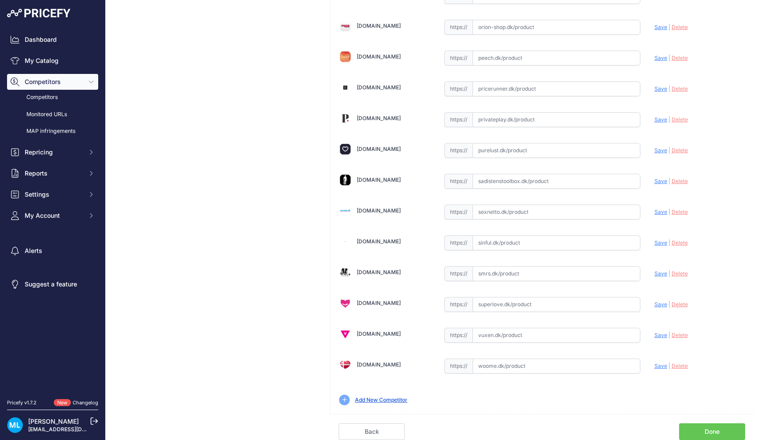
paste input "https://www.vuxen.dk/brands/tenga/tenga-spinner-masturbator--shell"
type input "www.vuxen.dk/brands/tenga/tenga-spinner-masturbator--shell?prirule_jdsnikfkfjsd…"
click at [483, 363] on input "text" at bounding box center [557, 366] width 168 height 15
paste input "https://woome.dk/produkt/tenga-spinner-03-shell"
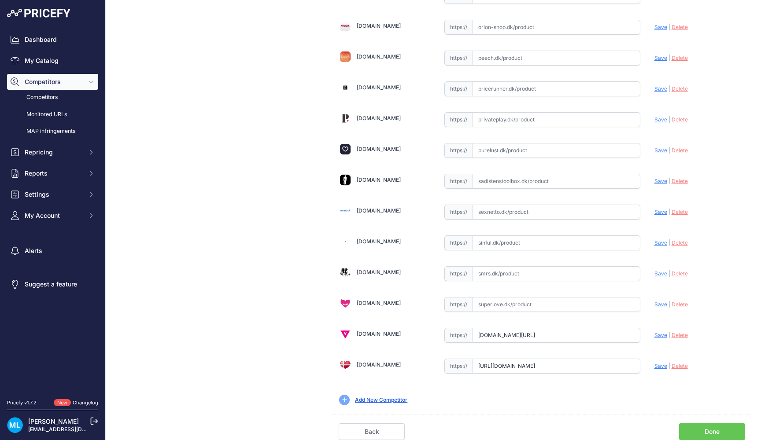
type input "woome.dk/produkt/tenga-spinner-03-shell?prirule_jdsnikfkfjsd=9906"
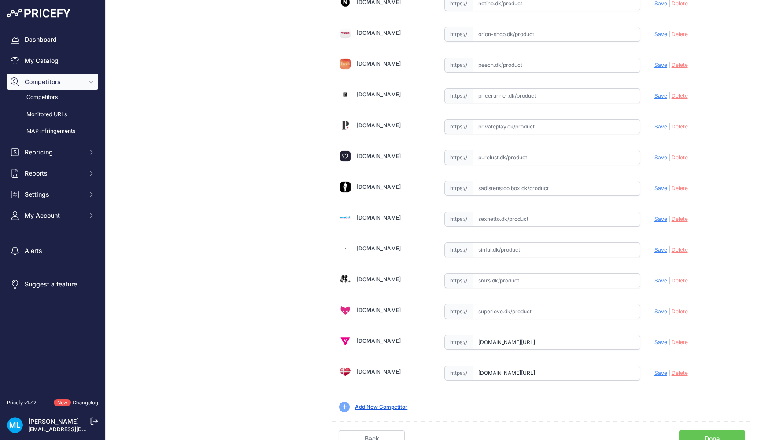
click at [502, 245] on input "text" at bounding box center [557, 250] width 168 height 15
paste input "https://www.sinful.dk/p/tenga-spinner-shell-onaniprodukt/1020999"
type input "www.sinful.dk/p/tenga-spinner-shell-onaniprodukt/1020999?prirule_jdsnikfkfjsd=9…"
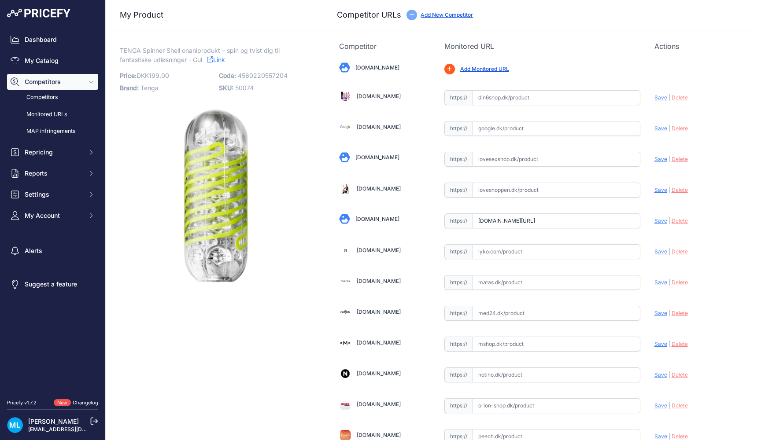
scroll to position [0, 0]
click at [475, 254] on input "text" at bounding box center [557, 251] width 168 height 15
paste input "https://lyko.com/da/tenga/tenga-tenga-spinner-shell3"
type input "lyko.com/da/tenga/tenga-tenga-spinner-shell3?prirule_jdsnikfkfjsd=9906"
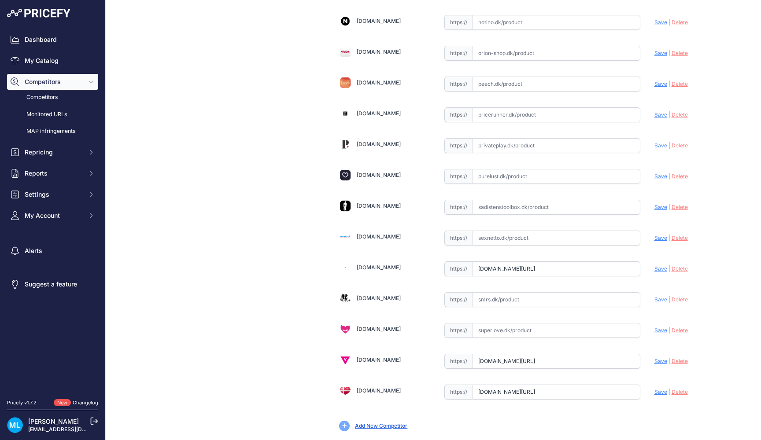
scroll to position [341, 0]
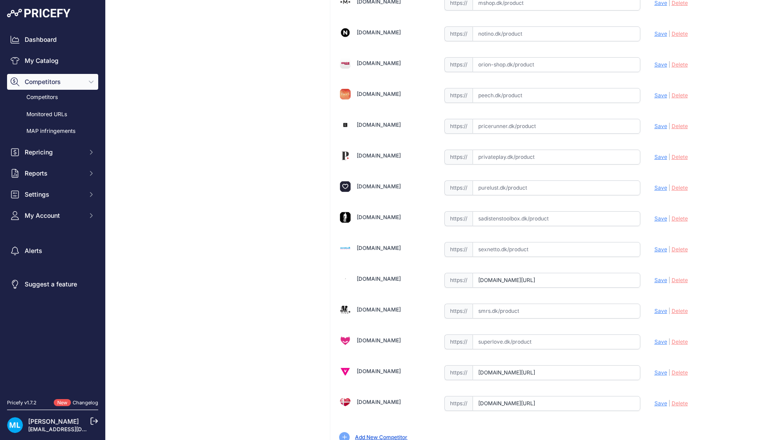
click at [508, 67] on input "text" at bounding box center [557, 64] width 168 height 15
paste input "https://www.orion-shop.dk/produkt/masturbator-spinner-05343230000"
type input "www.orion-shop.dk/produkt/masturbator-spinner-05343230000?prirule_jdsnikfkfjsd=…"
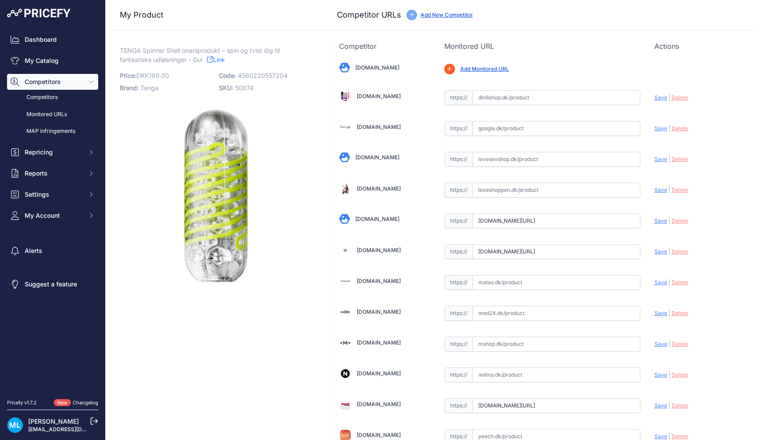
scroll to position [-1, 0]
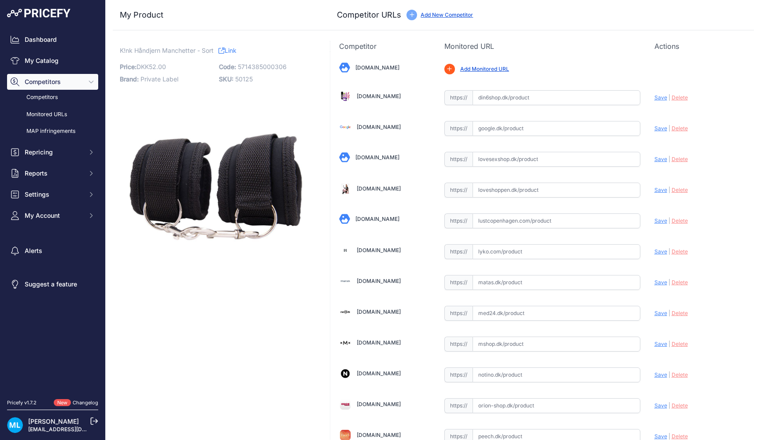
click at [269, 68] on span "5714385000306" at bounding box center [262, 66] width 49 height 7
copy span "5714385000306"
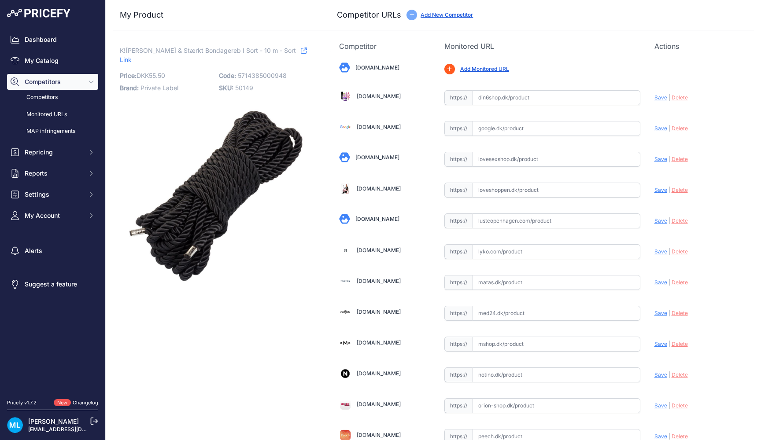
click at [246, 72] on span "5714385000948" at bounding box center [262, 75] width 49 height 7
copy span "5714385000948"
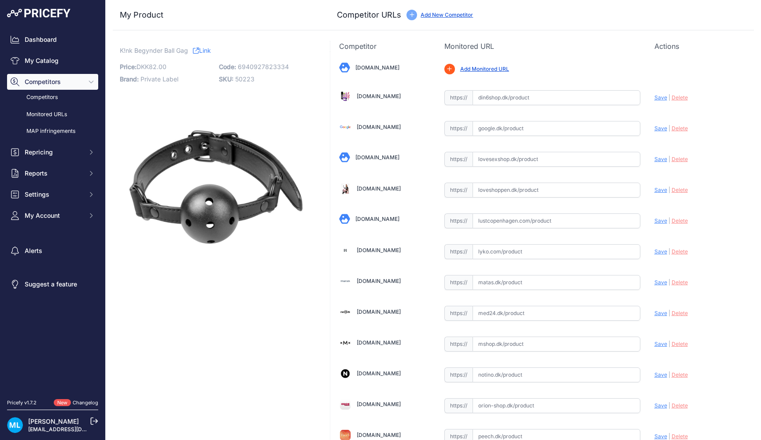
click at [268, 65] on span "6940927823334" at bounding box center [263, 66] width 51 height 7
copy span "6940927823334"
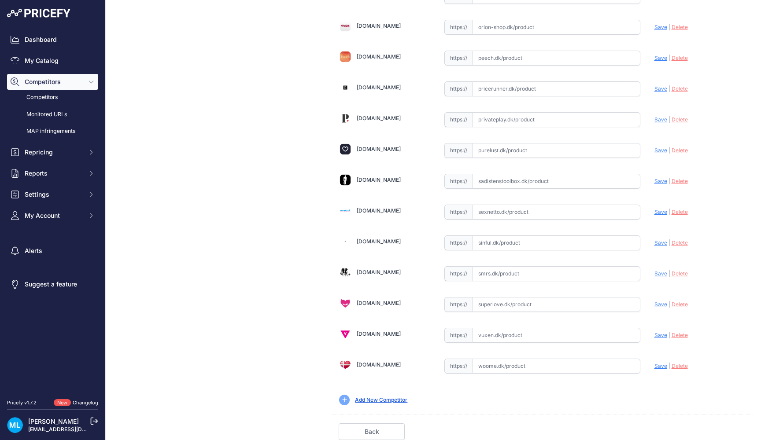
scroll to position [379, 0]
click at [507, 161] on div "Bilkatogo.dk Valid Invalid |" at bounding box center [542, 44] width 424 height 742
click at [507, 143] on input "text" at bounding box center [557, 150] width 168 height 15
paste input "https://purelust.dk/produkt/knk-begynder-ball-gag/"
type input "purelust.dk/produkt/knk-begynder-ball-gag/?prirule_jdsnikfkfjsd=9906"
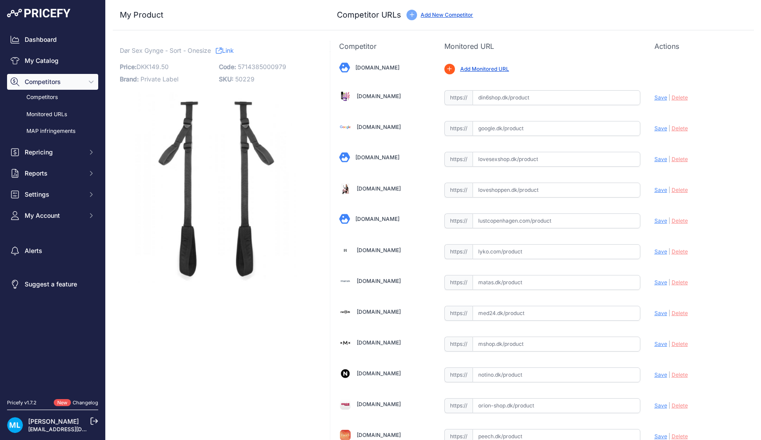
click at [260, 63] on span "5714385000979" at bounding box center [262, 66] width 48 height 7
copy span "5714385000979"
click at [398, 2] on div "My Product Competitor URLs" at bounding box center [433, 15] width 641 height 30
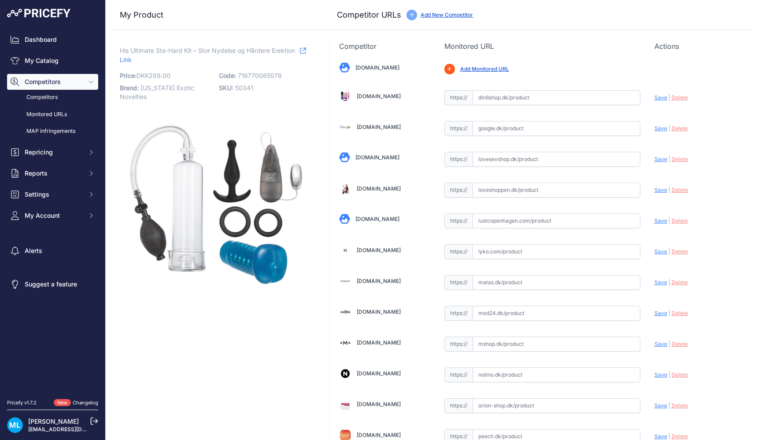
click at [247, 78] on span "716770085078" at bounding box center [260, 75] width 44 height 7
copy span "716770085078"
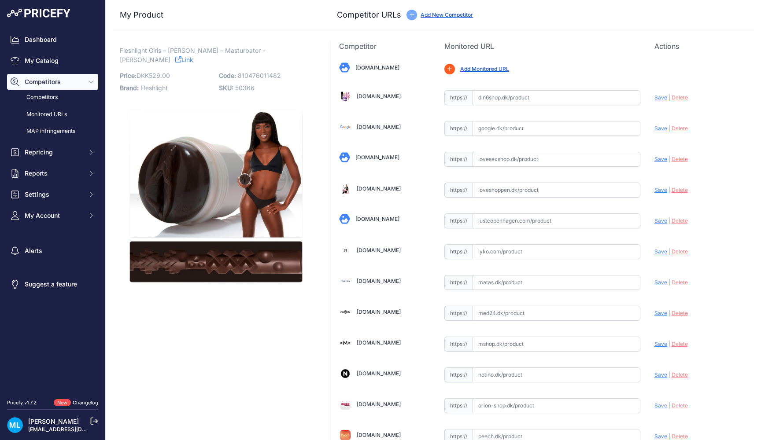
click at [270, 78] on span "810476011482" at bounding box center [259, 75] width 43 height 7
copy span "810476011482"
